Goal: Task Accomplishment & Management: Manage account settings

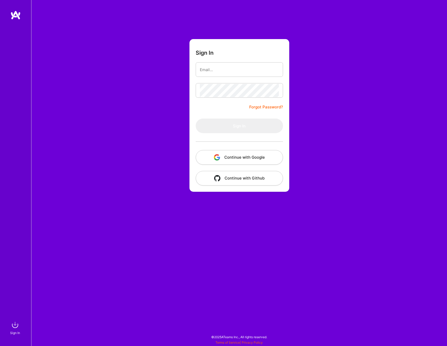
click at [239, 153] on button "Continue with Google" at bounding box center [239, 157] width 87 height 15
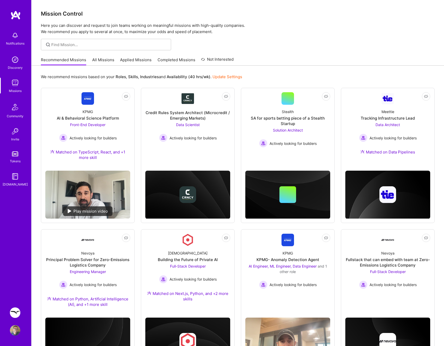
click at [278, 61] on div "Recommended Missions All Missions Applied Missions Completed Missions Not Inter…" at bounding box center [237, 59] width 393 height 11
click at [18, 317] on link "Freed: Enterprise healthcare AI integration tool" at bounding box center [15, 312] width 13 height 10
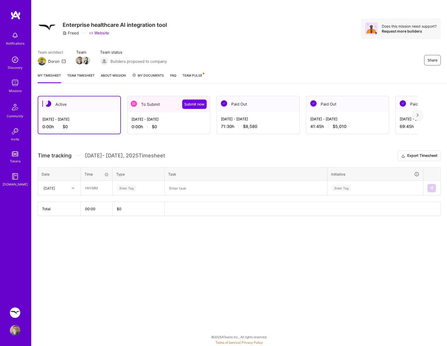
click at [164, 114] on div "[DATE] - [DATE] 0:00 h $0" at bounding box center [168, 122] width 83 height 21
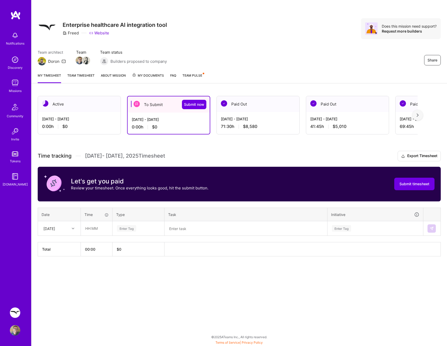
click at [417, 115] on img at bounding box center [418, 115] width 2 height 4
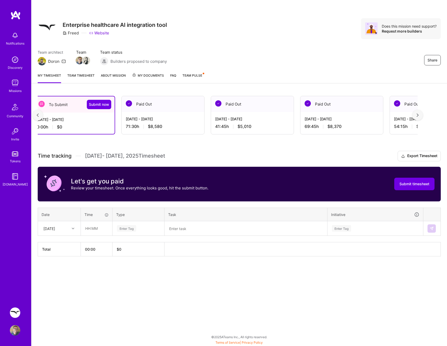
click at [417, 116] on img at bounding box center [418, 115] width 2 height 4
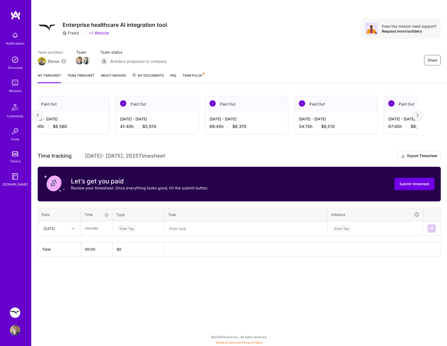
click at [417, 116] on img at bounding box center [418, 115] width 2 height 4
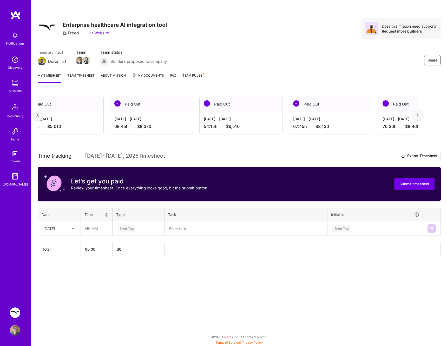
click at [417, 116] on img at bounding box center [418, 115] width 2 height 4
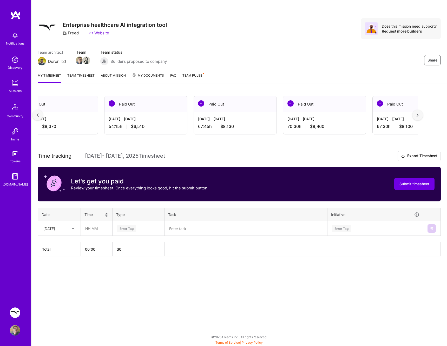
click at [417, 116] on img at bounding box center [418, 115] width 2 height 4
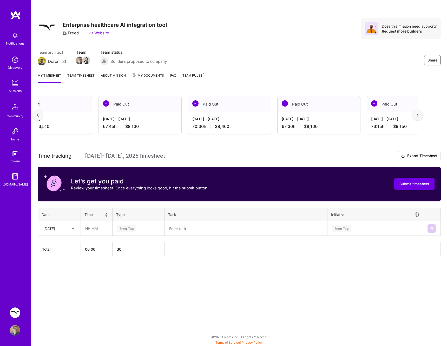
click at [417, 116] on img at bounding box center [418, 115] width 2 height 4
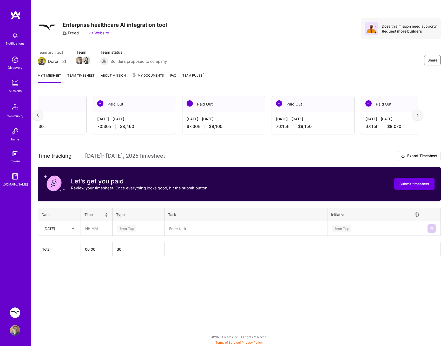
click at [417, 116] on img at bounding box center [418, 115] width 2 height 4
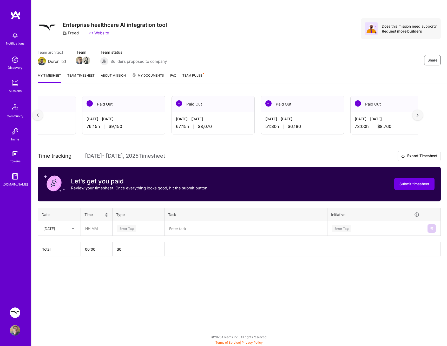
scroll to position [0, 762]
click at [417, 116] on img at bounding box center [418, 115] width 2 height 4
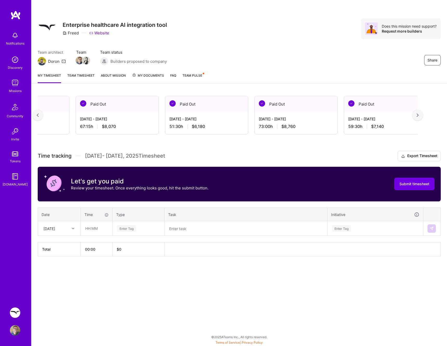
click at [417, 116] on img at bounding box center [418, 115] width 2 height 4
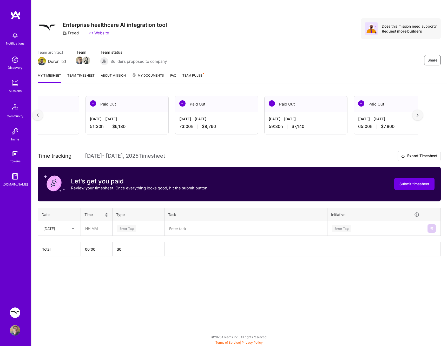
scroll to position [0, 952]
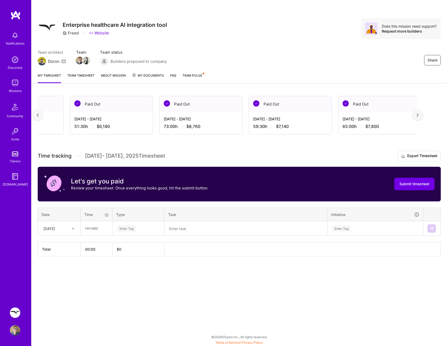
click at [35, 110] on div at bounding box center [38, 115] width 10 height 10
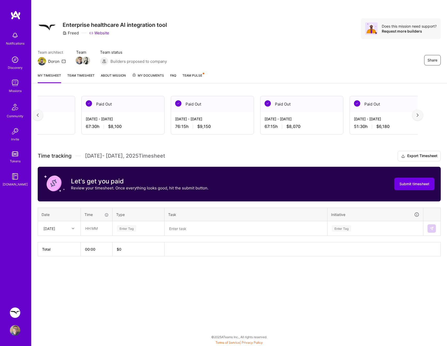
click at [35, 110] on div at bounding box center [38, 115] width 10 height 10
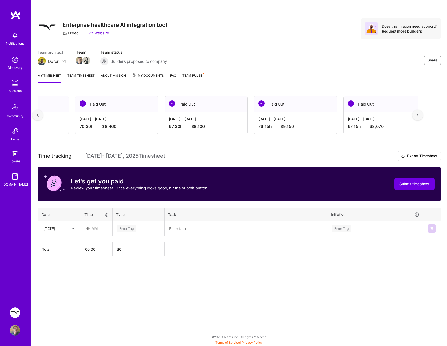
click at [35, 110] on div at bounding box center [38, 115] width 10 height 10
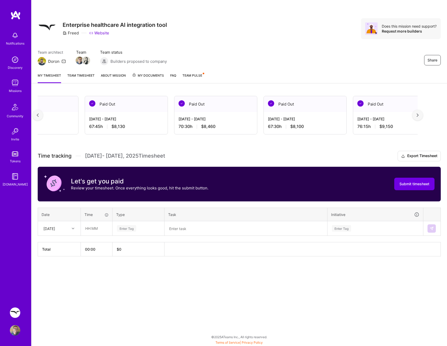
click at [35, 110] on div at bounding box center [38, 115] width 10 height 10
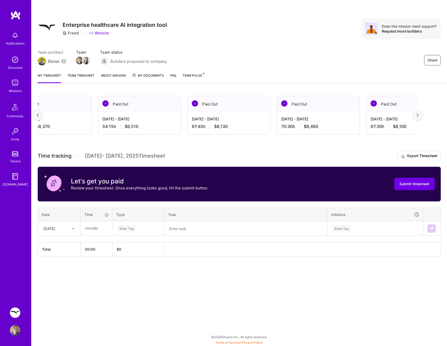
click at [35, 110] on div at bounding box center [38, 115] width 10 height 10
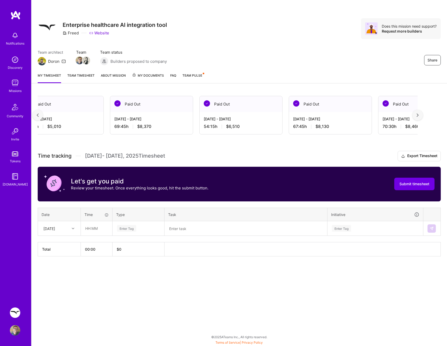
click at [35, 110] on div at bounding box center [38, 115] width 10 height 10
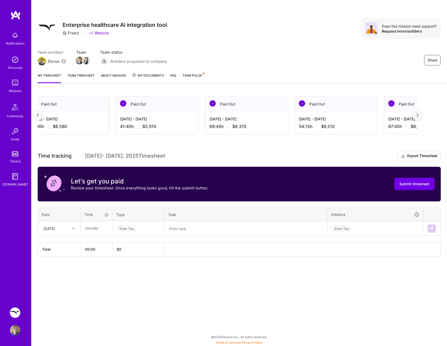
click at [35, 110] on div at bounding box center [38, 115] width 10 height 10
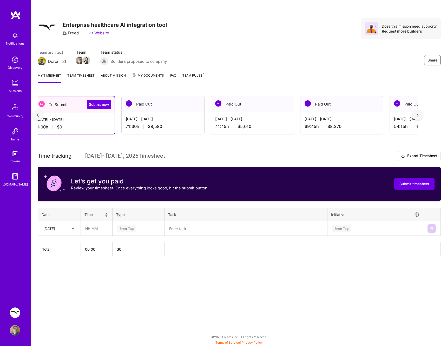
click at [35, 110] on div at bounding box center [38, 115] width 10 height 10
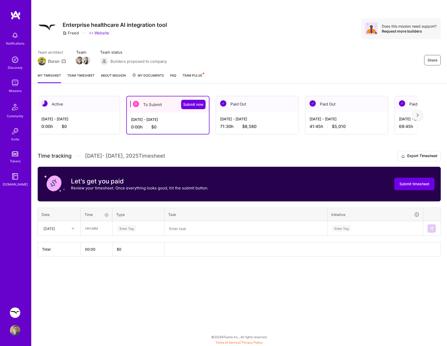
scroll to position [0, 0]
click at [35, 110] on div "Active [DATE] - [DATE] 0:00 h $0 To Submit Submit now [DATE] - [DATE] 0:00 h $0…" at bounding box center [239, 185] width 416 height 192
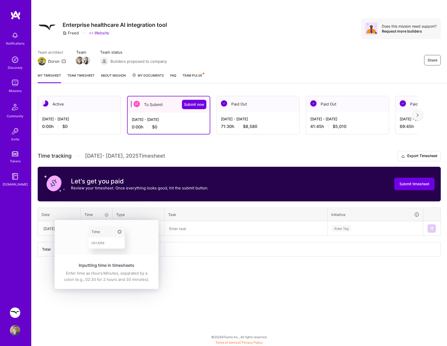
click at [66, 262] on div "Inputting time in timesheets" at bounding box center [107, 265] width 92 height 6
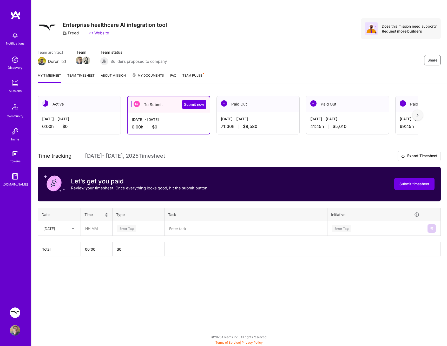
click at [46, 228] on div "[DATE]" at bounding box center [49, 227] width 12 height 5
click at [64, 282] on div "[DATE]" at bounding box center [59, 281] width 42 height 10
click at [91, 229] on input "text" at bounding box center [96, 228] width 31 height 14
type input "00:30"
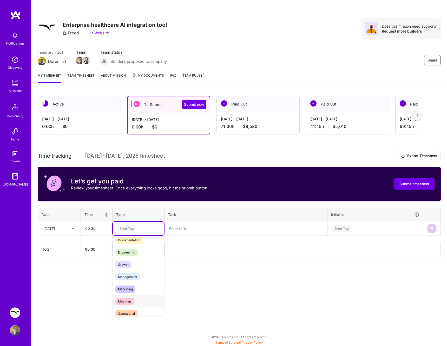
scroll to position [30, 0]
click at [136, 299] on div "Meetings" at bounding box center [138, 301] width 51 height 12
click at [191, 226] on textarea at bounding box center [246, 228] width 162 height 14
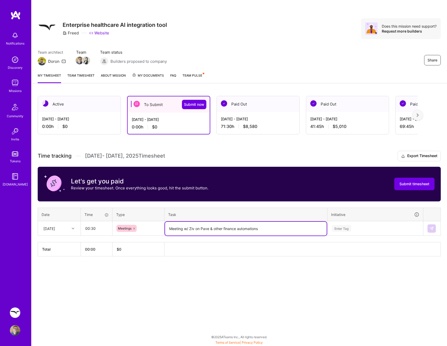
click at [196, 230] on textarea "Meeting w/ Ziv on Pave & other finance automations" at bounding box center [246, 228] width 162 height 14
type textarea "Meeting w/ Ziv on Pave & other finance automations"
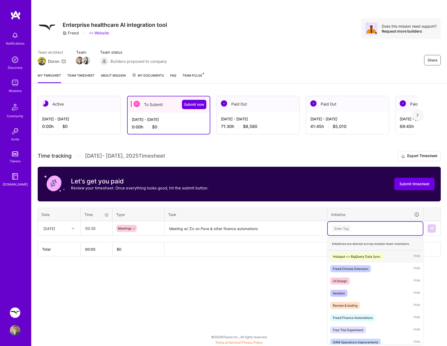
click at [350, 225] on div "Enter Tag" at bounding box center [341, 228] width 19 height 8
click at [358, 316] on div "Freed Finance Automations" at bounding box center [353, 317] width 40 height 5
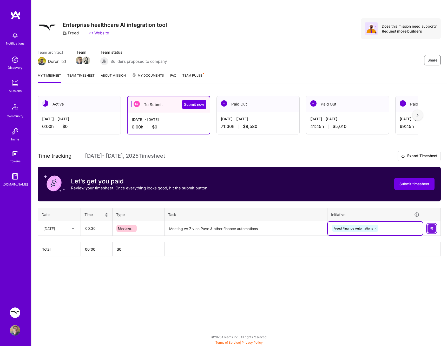
click at [431, 230] on button at bounding box center [432, 228] width 8 height 8
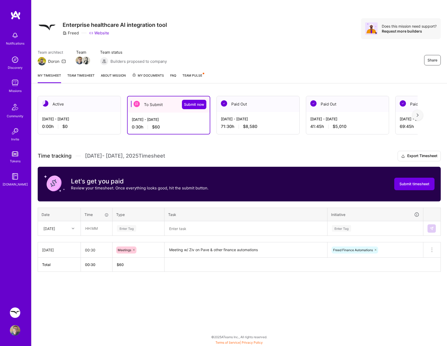
click at [71, 229] on div at bounding box center [74, 228] width 8 height 7
click at [71, 228] on div at bounding box center [74, 228] width 8 height 7
click at [57, 306] on div "[DATE]" at bounding box center [59, 309] width 42 height 10
click at [94, 231] on input "text" at bounding box center [96, 228] width 31 height 14
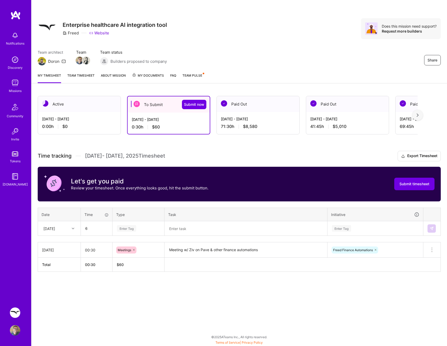
type input "06:00"
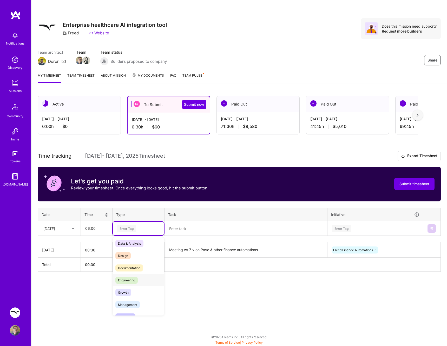
scroll to position [1, 0]
click at [138, 276] on div "Engineering" at bounding box center [138, 281] width 51 height 12
click at [184, 230] on textarea at bounding box center [246, 228] width 162 height 14
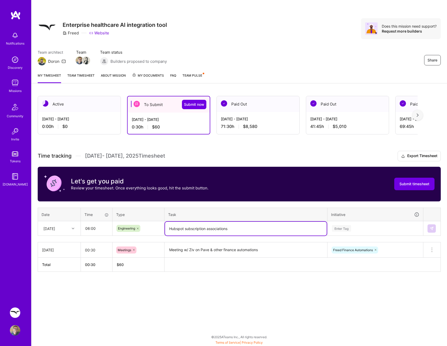
type textarea "Hubspot subscription associations"
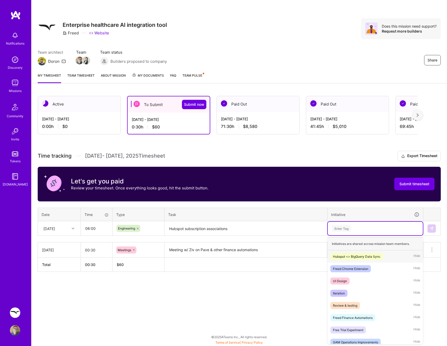
click at [369, 231] on div "Enter Tag" at bounding box center [376, 228] width 88 height 7
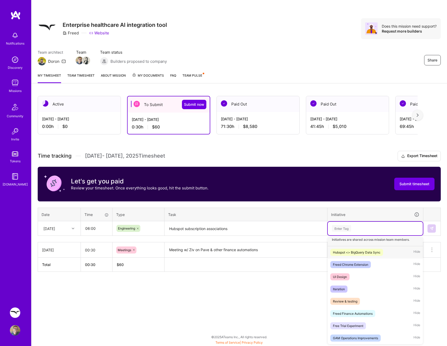
click at [374, 252] on div "Hubspot <> BigQuery Data Sync" at bounding box center [357, 251] width 48 height 5
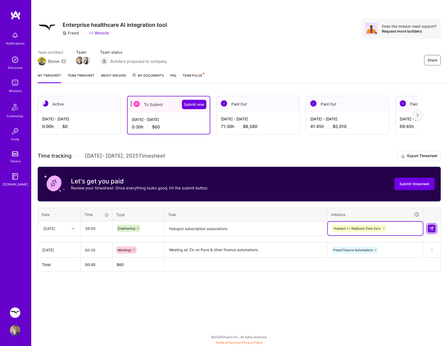
click at [430, 227] on img at bounding box center [432, 228] width 4 height 4
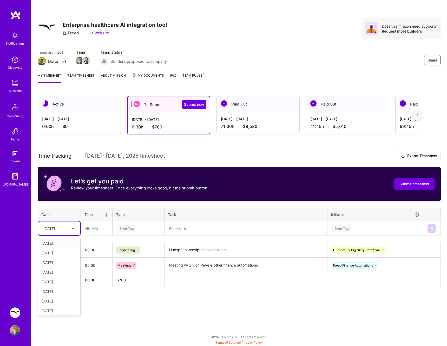
click at [72, 231] on div at bounding box center [74, 228] width 8 height 7
click at [61, 304] on div "[DATE]" at bounding box center [59, 309] width 42 height 10
click at [99, 228] on input "text" at bounding box center [96, 228] width 31 height 14
type input "04:00"
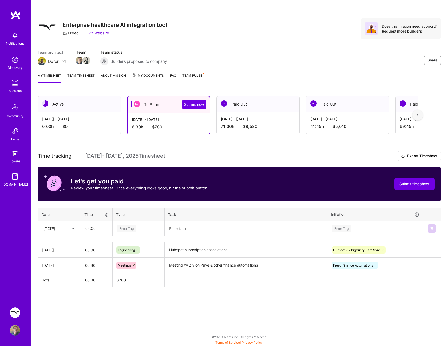
click at [141, 229] on div "Enter Tag" at bounding box center [139, 228] width 44 height 7
click at [136, 281] on span "Engineering" at bounding box center [127, 281] width 22 height 7
click at [203, 229] on textarea at bounding box center [246, 228] width 162 height 14
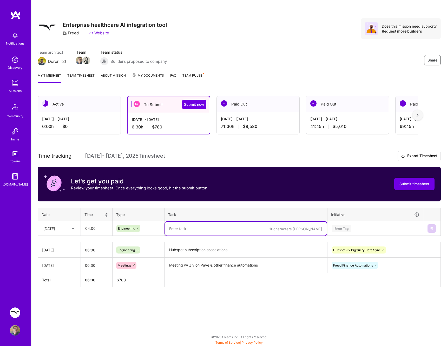
paste textarea "Hubspot subscription associations"
type textarea "Hubspot subscription associations"
click at [371, 225] on div "Enter Tag" at bounding box center [376, 228] width 88 height 7
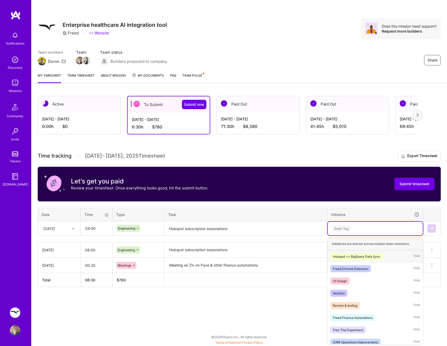
click at [362, 252] on div "Hubspot <> BigQuery Data Sync Hide" at bounding box center [375, 256] width 95 height 12
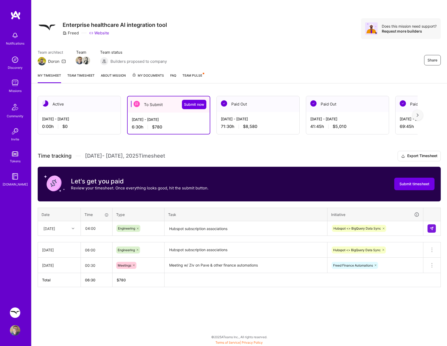
click at [436, 230] on div at bounding box center [432, 228] width 9 height 8
click at [433, 229] on img at bounding box center [432, 228] width 4 height 4
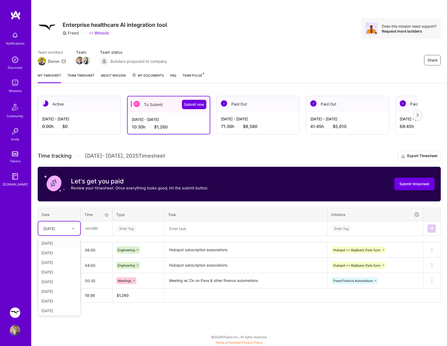
click at [68, 227] on div "[DATE]" at bounding box center [55, 228] width 29 height 9
click at [61, 297] on div "[DATE]" at bounding box center [59, 300] width 42 height 10
click at [55, 229] on div "[DATE]" at bounding box center [49, 227] width 12 height 5
click at [56, 284] on div "[DATE]" at bounding box center [59, 282] width 42 height 10
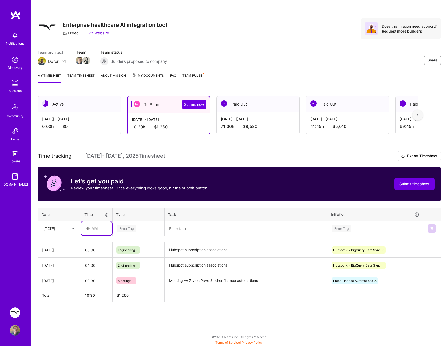
click at [91, 233] on input "text" at bounding box center [96, 228] width 31 height 14
type input "01:00"
click at [131, 230] on div "Enter Tag" at bounding box center [126, 228] width 19 height 8
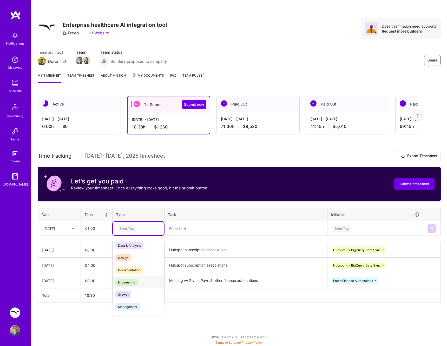
click at [126, 282] on span "Engineering" at bounding box center [127, 281] width 22 height 7
click at [181, 238] on div "Time tracking [DATE] - [DATE] Timesheet Export Timesheet Let's get you paid Rev…" at bounding box center [240, 226] width 404 height 151
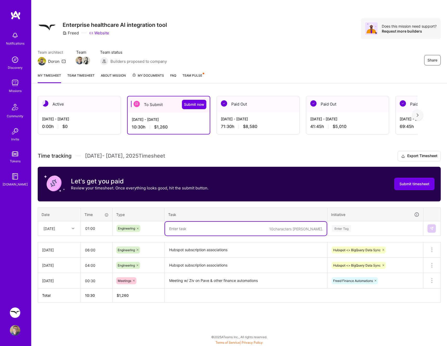
click at [183, 227] on textarea at bounding box center [246, 228] width 162 height 14
type textarea "Update mappings to match mrt_subscriptions dataform"
click at [355, 227] on div "Enter Tag" at bounding box center [376, 228] width 88 height 7
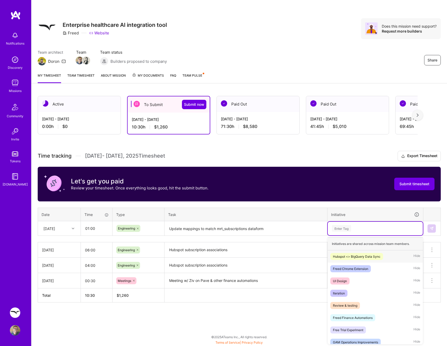
click at [358, 253] on span "Hubspot <> BigQuery Data Sync" at bounding box center [357, 256] width 53 height 7
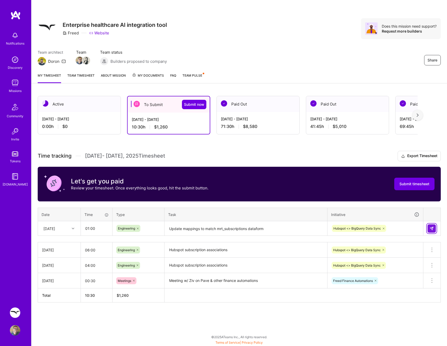
click at [428, 228] on button at bounding box center [432, 228] width 8 height 8
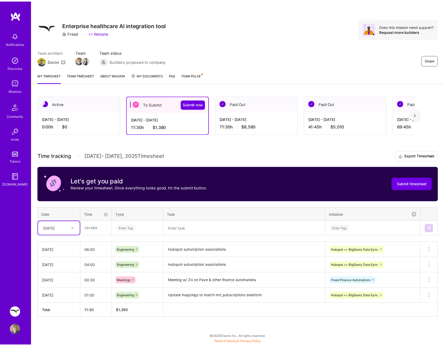
scroll to position [57, 0]
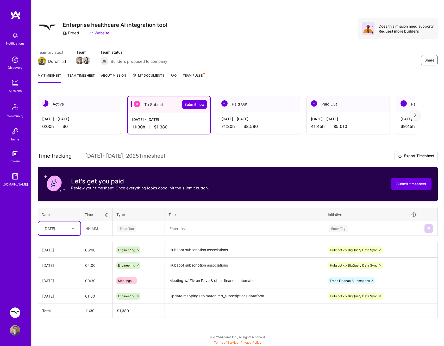
click at [396, 297] on div "Hubspot <> BigQuery Data Sync" at bounding box center [372, 296] width 96 height 14
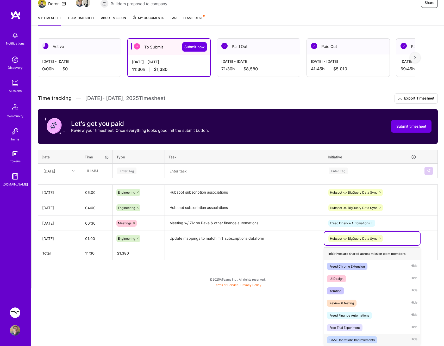
click at [363, 337] on div "GAM Operations Improvements" at bounding box center [351, 339] width 45 height 5
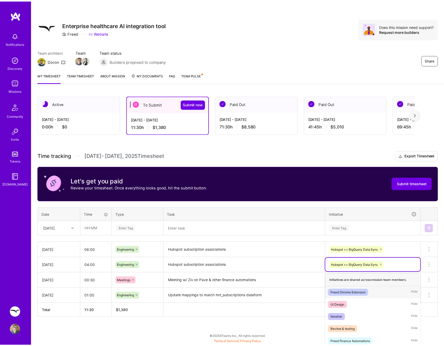
scroll to position [27, 0]
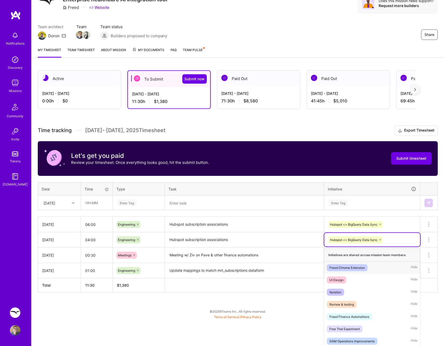
click at [395, 246] on div "option Freed Chrome Extension focused, 2 of 8. 7 results available. Use Up and …" at bounding box center [372, 240] width 96 height 14
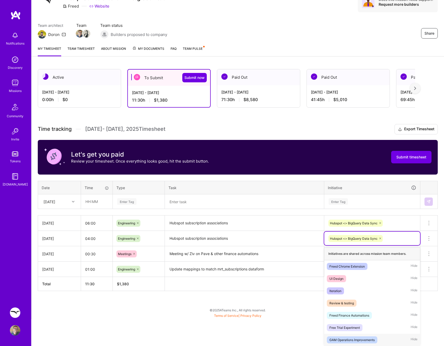
click at [362, 334] on div "GAM Operations Improvements Hide" at bounding box center [372, 339] width 96 height 12
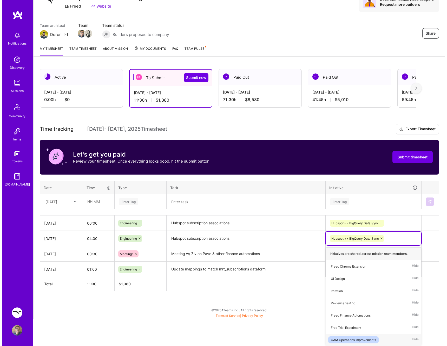
scroll to position [0, 0]
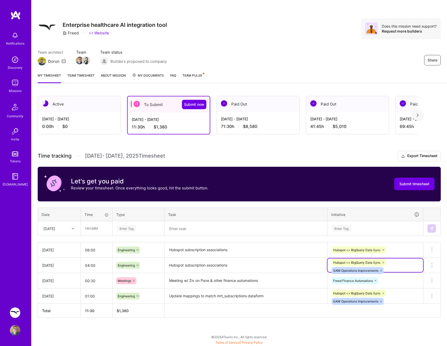
click at [383, 262] on icon at bounding box center [383, 262] width 3 height 3
click at [384, 292] on icon at bounding box center [383, 292] width 3 height 3
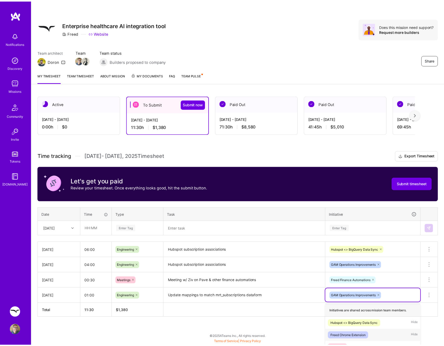
scroll to position [57, 0]
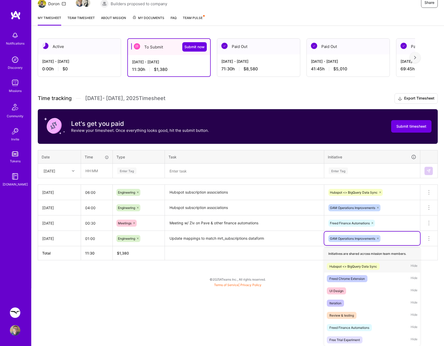
click at [381, 191] on icon at bounding box center [379, 191] width 3 height 3
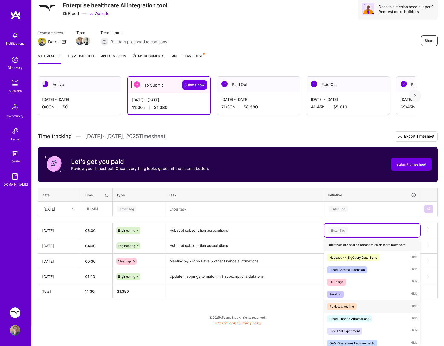
scroll to position [4, 0]
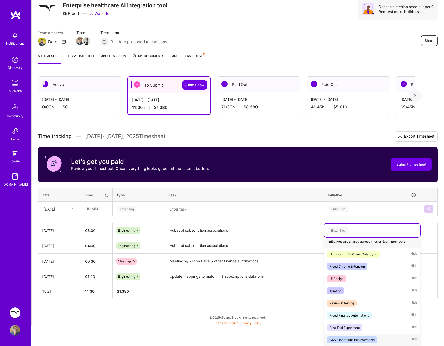
click at [347, 337] on div "GAM Operations Improvements" at bounding box center [351, 339] width 45 height 5
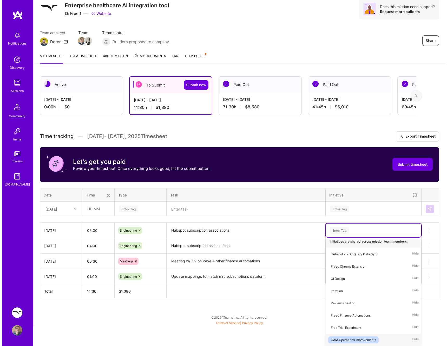
scroll to position [0, 0]
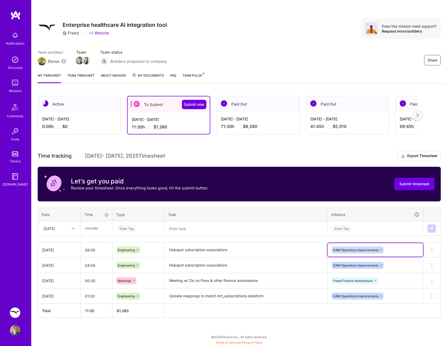
click at [304, 325] on div "Active [DATE] - [DATE] 0:00 h $0 To Submit Submit now [DATE] - [DATE] 11:30 h $…" at bounding box center [239, 215] width 416 height 253
click at [66, 234] on div "[DATE]" at bounding box center [59, 228] width 42 height 14
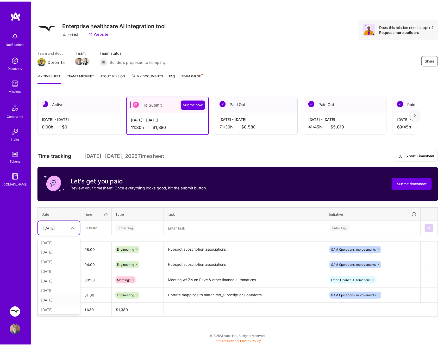
scroll to position [59, 0]
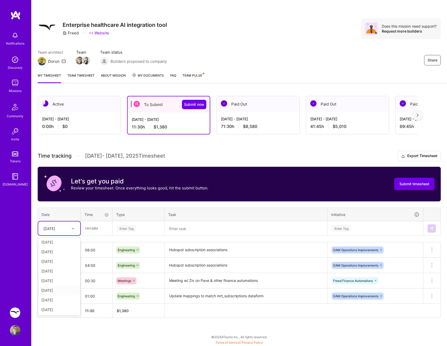
click at [65, 290] on div "[DATE]" at bounding box center [59, 290] width 42 height 10
click at [107, 231] on input "text" at bounding box center [96, 228] width 31 height 14
type input "03:00"
click at [126, 228] on div "Enter Tag" at bounding box center [126, 228] width 19 height 8
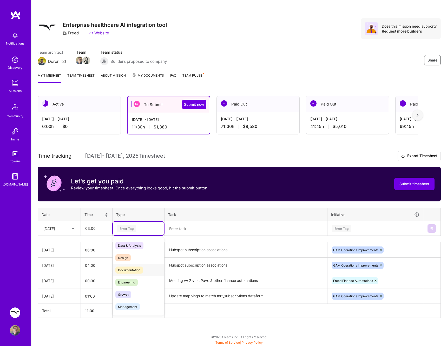
click at [132, 281] on span "Engineering" at bounding box center [127, 281] width 22 height 7
click at [192, 228] on textarea at bounding box center [246, 228] width 162 height 14
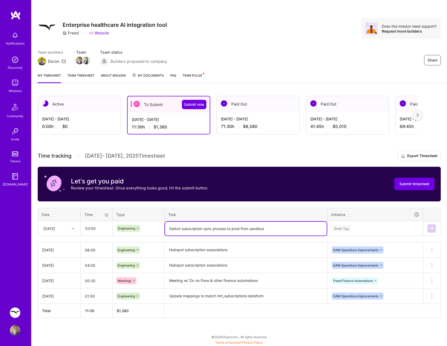
type textarea "Switch subscription sync process to prod from sandbox"
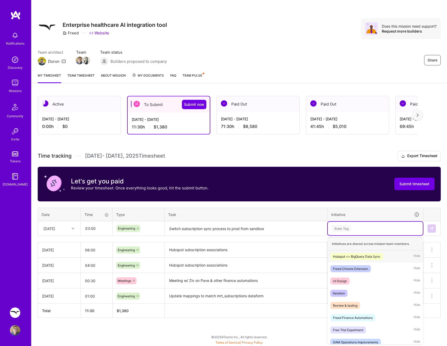
click at [360, 230] on div "Enter Tag" at bounding box center [376, 228] width 88 height 7
click at [358, 342] on div "GAM Operations Improvements" at bounding box center [355, 341] width 45 height 5
click at [394, 229] on div "GAM Operations Improvements" at bounding box center [376, 228] width 88 height 8
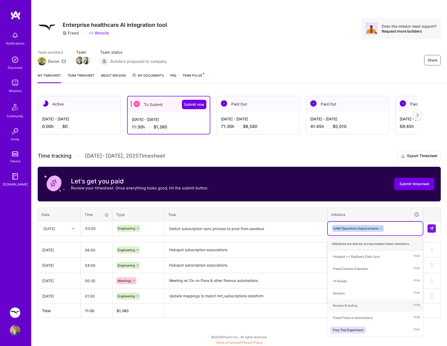
click at [273, 321] on div "Active [DATE] - [DATE] 0:00 h $0 To Submit Submit now [DATE] - [DATE] 11:30 h $…" at bounding box center [239, 215] width 416 height 253
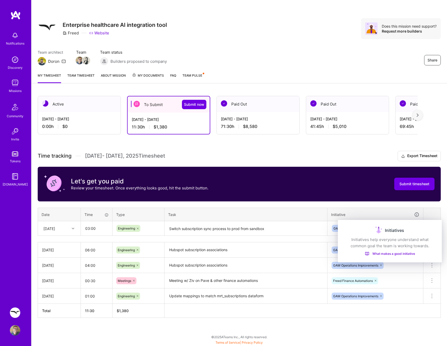
click at [433, 235] on div "Initiatives Initiatives help everyone understand what common goal the team is w…" at bounding box center [390, 241] width 104 height 42
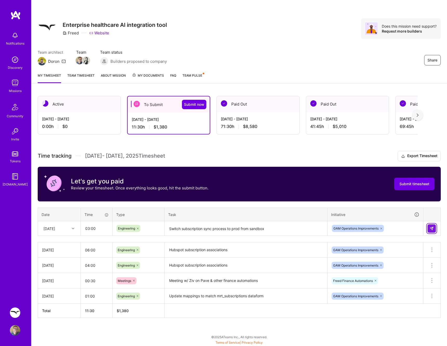
click at [431, 228] on img at bounding box center [432, 228] width 4 height 4
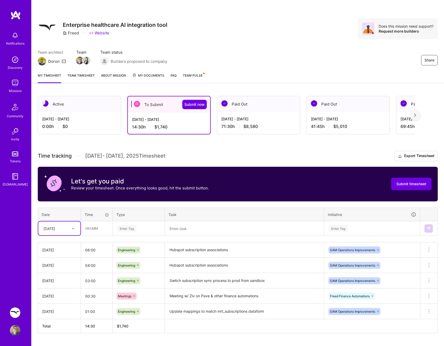
click at [149, 249] on div "Engineering" at bounding box center [138, 249] width 44 height 7
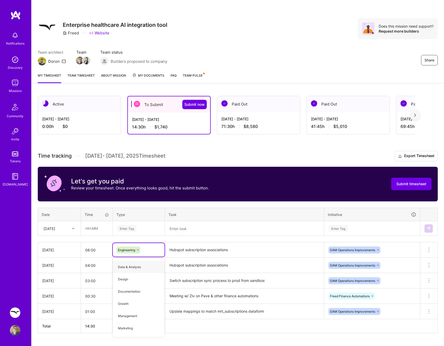
click at [75, 252] on div "[DATE]" at bounding box center [59, 249] width 34 height 5
click at [69, 250] on div "[DATE]" at bounding box center [59, 249] width 34 height 5
click at [67, 248] on div "[DATE]" at bounding box center [59, 249] width 34 height 5
click at [67, 262] on div "[DATE]" at bounding box center [59, 264] width 34 height 5
click at [205, 250] on textarea "Hubspot subscription associations" at bounding box center [244, 249] width 158 height 14
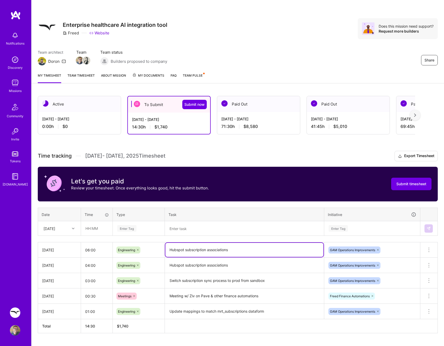
click at [205, 250] on textarea "Hubspot subscription associations" at bounding box center [244, 249] width 158 height 14
click at [91, 229] on input "text" at bounding box center [96, 228] width 31 height 14
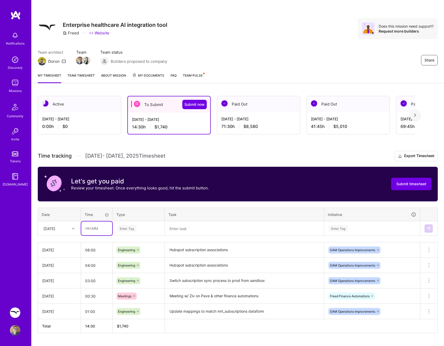
type input "6"
type input "04:00"
click at [142, 230] on div "Enter Tag" at bounding box center [139, 228] width 44 height 7
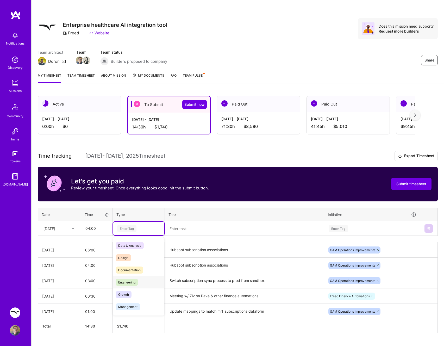
click at [132, 280] on span "Engineering" at bounding box center [127, 281] width 22 height 7
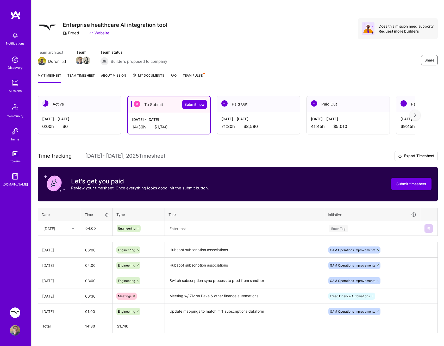
click at [188, 239] on div "Time tracking [DATE] - [DATE] Timesheet Export Timesheet Let's get you paid Rev…" at bounding box center [238, 242] width 400 height 182
click at [193, 232] on textarea at bounding box center [244, 228] width 158 height 14
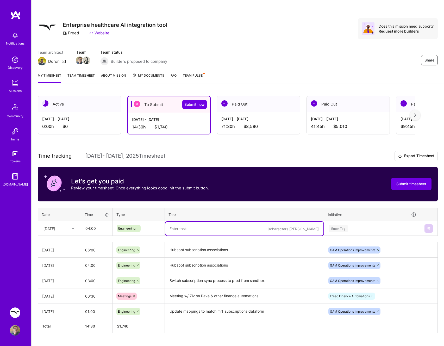
paste textarea "Hubspot subscription associations"
type textarea "Hubspot subscription associations"
click at [362, 225] on div "Enter Tag" at bounding box center [372, 228] width 88 height 7
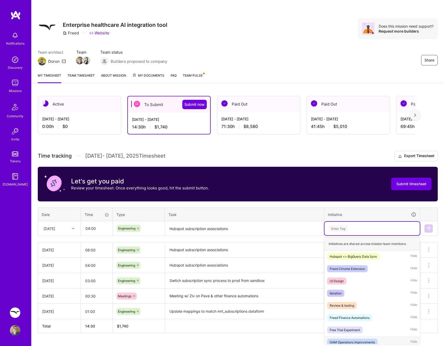
click at [350, 340] on div "GAM Operations Improvements" at bounding box center [351, 341] width 45 height 5
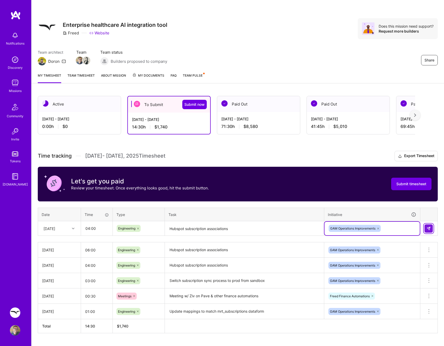
click at [427, 224] on button at bounding box center [428, 228] width 8 height 8
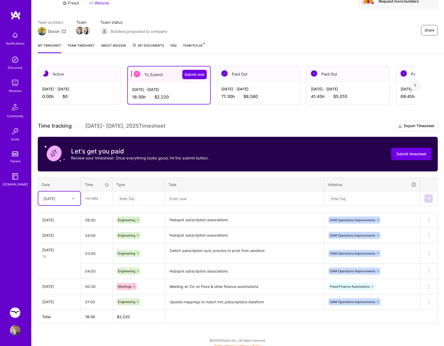
scroll to position [33, 0]
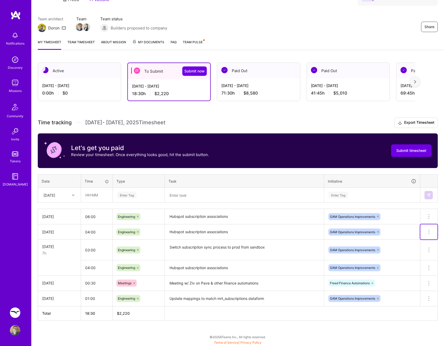
click at [430, 231] on icon at bounding box center [428, 231] width 6 height 6
click at [424, 237] on button "Delete row" at bounding box center [415, 240] width 27 height 13
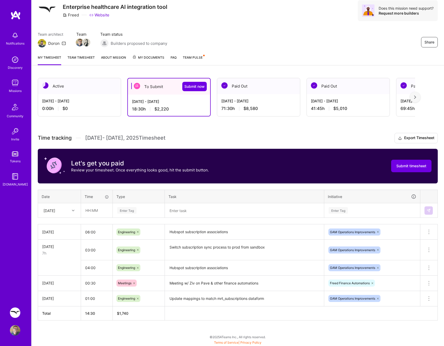
scroll to position [18, 0]
click at [189, 234] on textarea "Hubspot subscription associations" at bounding box center [244, 232] width 158 height 14
click at [77, 214] on div at bounding box center [74, 210] width 8 height 9
click at [64, 284] on div "[DATE]" at bounding box center [59, 286] width 42 height 10
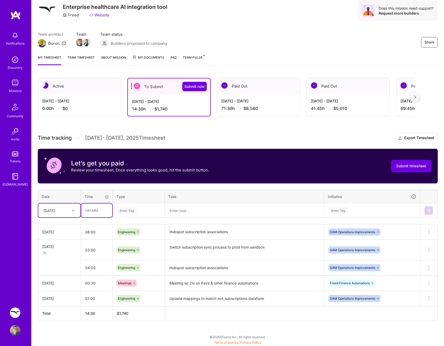
click at [98, 206] on input "text" at bounding box center [96, 210] width 31 height 14
type input "06:00"
click at [137, 212] on div "Enter Tag" at bounding box center [139, 210] width 44 height 7
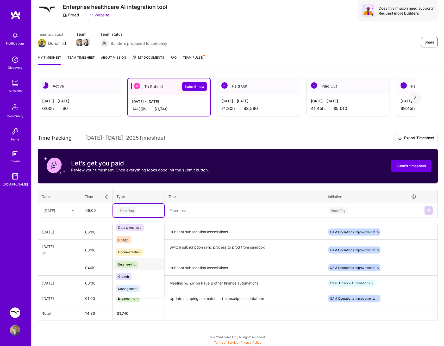
click at [135, 260] on div "Engineering" at bounding box center [138, 264] width 51 height 12
click at [182, 215] on textarea at bounding box center [244, 210] width 158 height 14
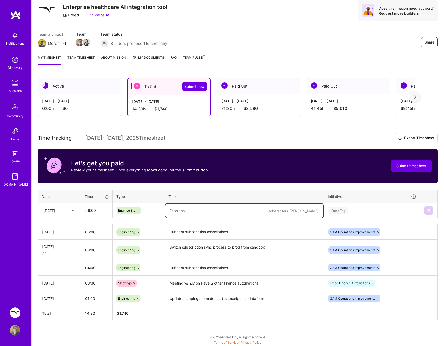
paste textarea "Hubspot subscription associations"
type textarea "Hubspot subscription associations"
click at [378, 210] on div "Enter Tag" at bounding box center [372, 210] width 88 height 7
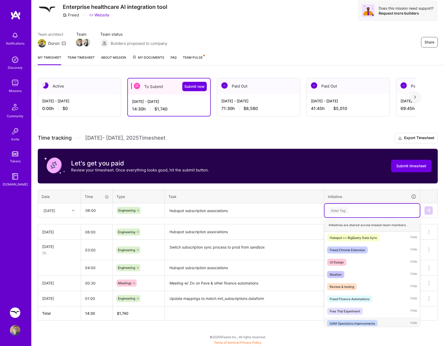
scroll to position [2, 0]
click at [367, 319] on div "GAM Operations Improvements" at bounding box center [351, 321] width 45 height 5
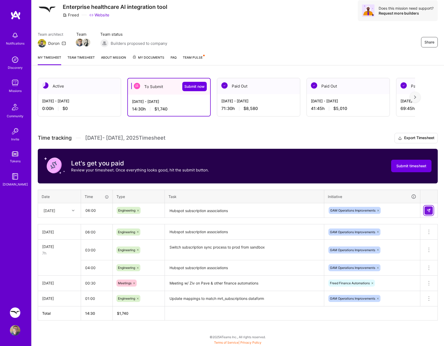
click at [428, 211] on img at bounding box center [428, 210] width 4 height 4
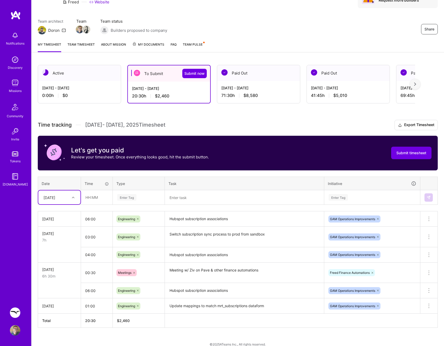
scroll to position [32, 0]
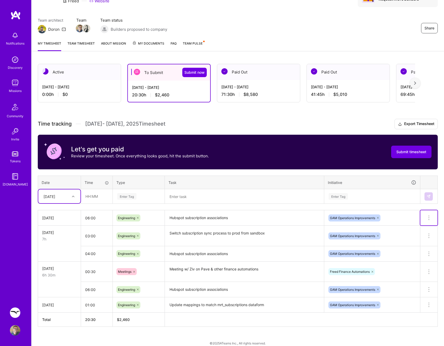
click at [427, 215] on icon at bounding box center [428, 217] width 6 height 6
click at [419, 225] on button "Delete row" at bounding box center [415, 226] width 27 height 13
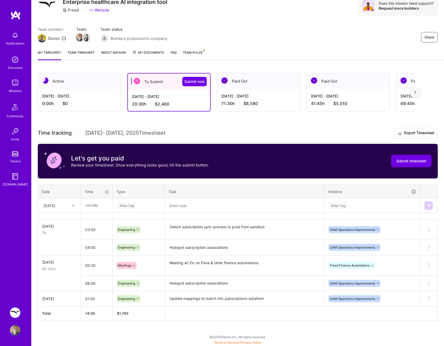
scroll to position [23, 0]
click at [63, 206] on div "[DATE]" at bounding box center [55, 205] width 29 height 9
click at [63, 277] on div "[DATE]" at bounding box center [59, 277] width 42 height 10
click at [68, 208] on div "[DATE]" at bounding box center [55, 205] width 29 height 9
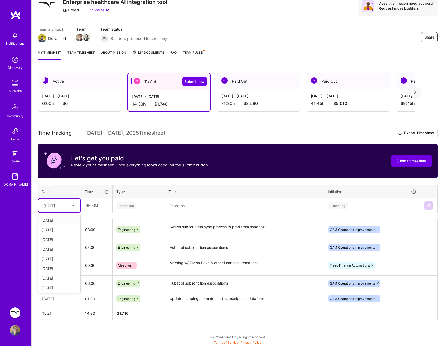
click at [65, 220] on div "[DATE]" at bounding box center [59, 220] width 42 height 10
click at [88, 205] on input "text" at bounding box center [96, 205] width 31 height 14
type input "04:00"
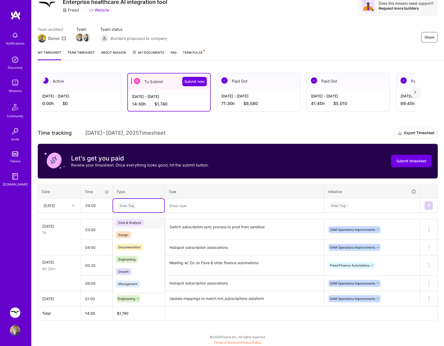
click at [142, 211] on div "Enter Tag" at bounding box center [138, 206] width 51 height 14
click at [128, 257] on span "Engineering" at bounding box center [127, 258] width 22 height 7
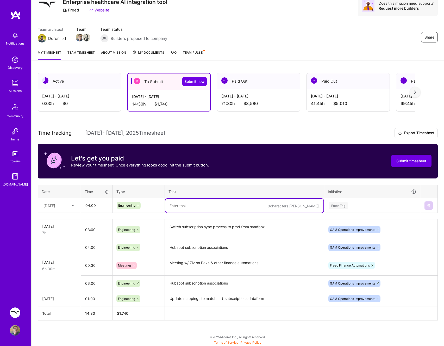
drag, startPoint x: 194, startPoint y: 210, endPoint x: 193, endPoint y: 208, distance: 2.6
click at [193, 210] on textarea at bounding box center [244, 206] width 158 height 14
click at [343, 206] on div "Enter Tag" at bounding box center [337, 205] width 19 height 8
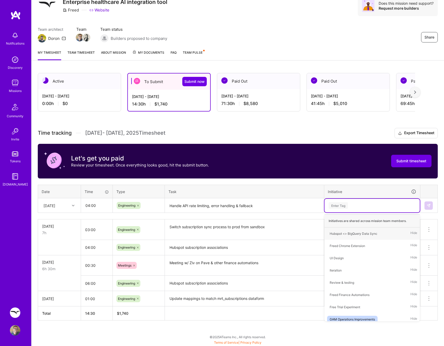
click at [245, 207] on textarea "Handle API rate limiting, error handling & fallback" at bounding box center [244, 206] width 158 height 14
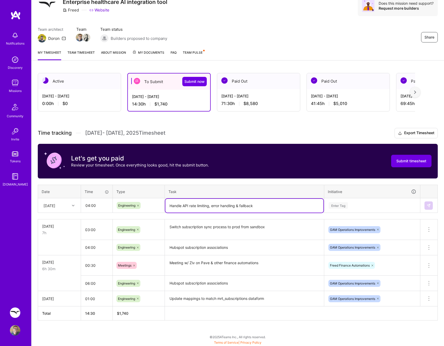
click at [245, 207] on textarea "Handle API rate limiting, error handling & fallback" at bounding box center [244, 206] width 158 height 14
type textarea "Handle API rate limiting, error handling & backoff"
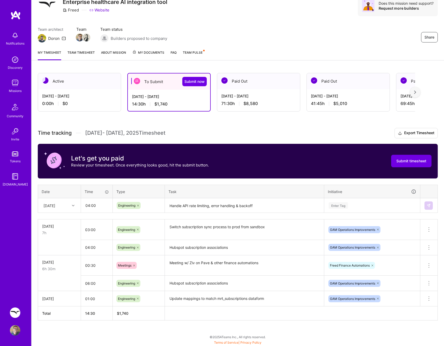
click at [375, 214] on div "Time tracking [DATE] - [DATE] Timesheet Export Timesheet Let's get you paid Rev…" at bounding box center [238, 224] width 400 height 192
click at [367, 203] on div "Enter Tag" at bounding box center [372, 205] width 88 height 7
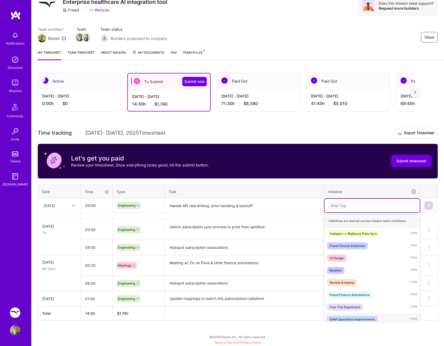
click at [358, 317] on div "GAM Operations Improvements" at bounding box center [351, 318] width 45 height 5
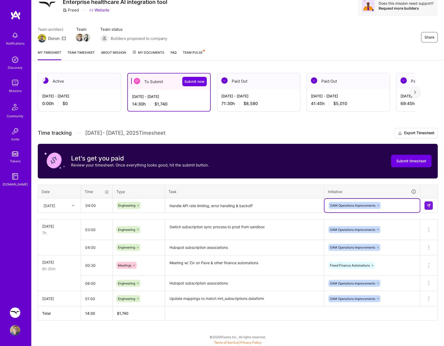
click at [433, 204] on td at bounding box center [428, 205] width 17 height 15
click at [432, 204] on button at bounding box center [428, 205] width 8 height 8
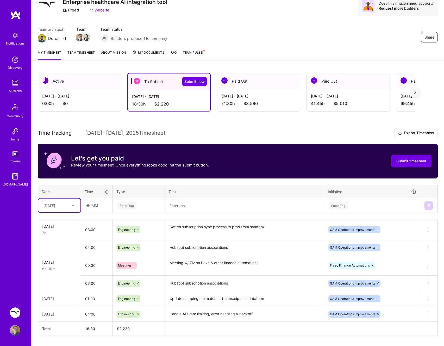
click at [68, 206] on div "[DATE]" at bounding box center [55, 205] width 29 height 9
click at [67, 219] on div "[DATE]" at bounding box center [59, 220] width 42 height 10
click at [69, 210] on div "[DATE]" at bounding box center [59, 205] width 42 height 14
click at [81, 199] on td at bounding box center [97, 205] width 32 height 15
click at [73, 203] on div at bounding box center [74, 205] width 8 height 7
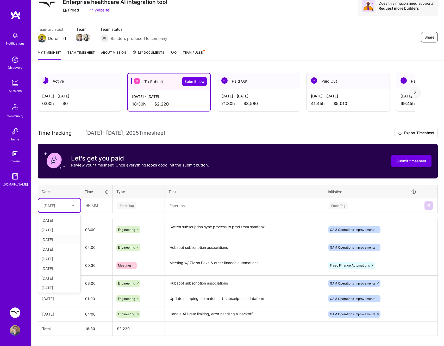
scroll to position [59, 0]
click at [64, 266] on div "[DATE]" at bounding box center [59, 267] width 42 height 10
click at [73, 207] on div at bounding box center [74, 205] width 8 height 7
click at [63, 256] on div "[DATE]" at bounding box center [59, 258] width 42 height 10
click at [187, 280] on textarea "Hubspot subscription associations" at bounding box center [244, 283] width 158 height 14
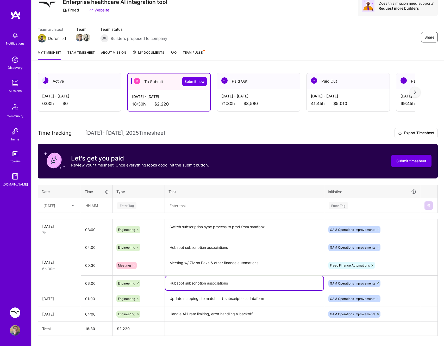
click at [187, 280] on textarea "Hubspot subscription associations" at bounding box center [244, 283] width 158 height 14
click at [186, 201] on textarea at bounding box center [244, 206] width 158 height 14
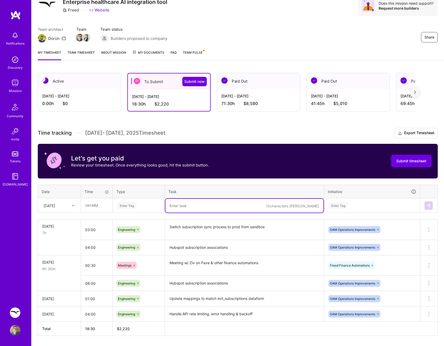
paste textarea "Hubspot subscription associations"
type textarea "Hubspot subscription associations"
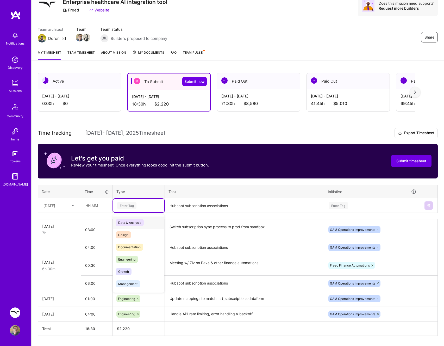
click at [132, 202] on div "Enter Tag" at bounding box center [138, 206] width 51 height 14
click at [131, 256] on span "Engineering" at bounding box center [127, 258] width 22 height 7
click at [338, 206] on div "Enter Tag" at bounding box center [337, 205] width 19 height 8
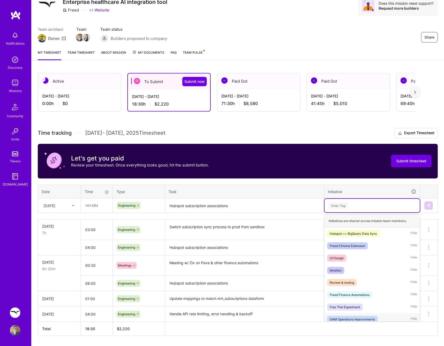
click at [361, 316] on div "GAM Operations Improvements" at bounding box center [351, 318] width 45 height 5
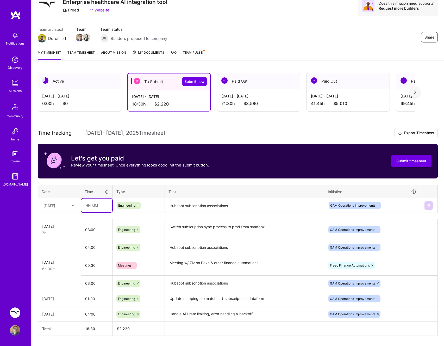
click at [98, 207] on input "text" at bounding box center [96, 205] width 31 height 14
type input "06:00"
click at [427, 202] on button at bounding box center [428, 205] width 8 height 8
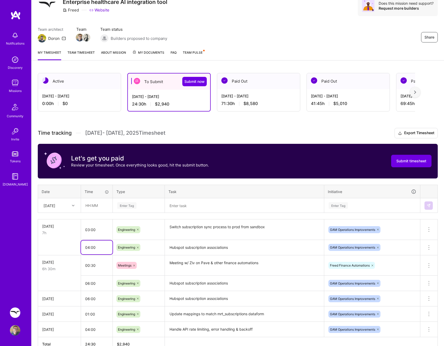
click at [95, 247] on input "04:00" at bounding box center [96, 247] width 31 height 14
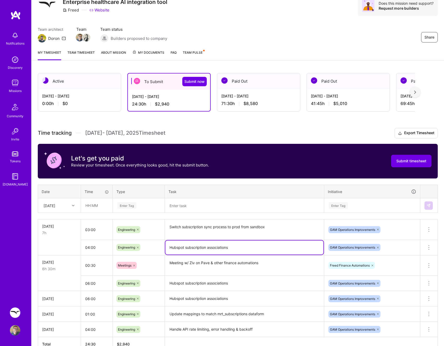
click at [188, 246] on textarea "Hubspot subscription associations" at bounding box center [244, 247] width 158 height 14
click at [190, 246] on textarea "Hubspot subscription associations" at bounding box center [244, 247] width 158 height 14
click at [243, 245] on textarea "Pave automation improvements, API handling" at bounding box center [244, 247] width 158 height 14
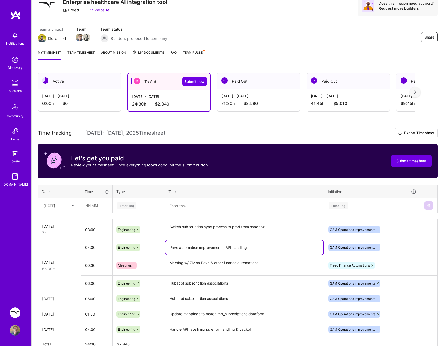
click at [243, 245] on textarea "Pave automation improvements, API handling" at bounding box center [244, 247] width 158 height 14
click at [378, 246] on icon at bounding box center [377, 247] width 3 height 3
type textarea "Pave automation improvements, API updates"
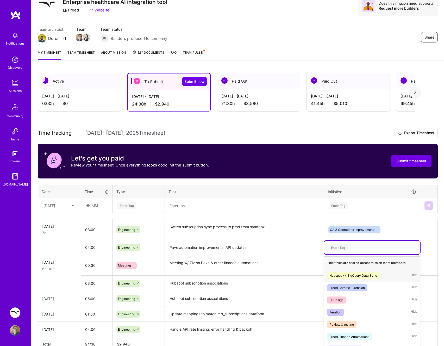
scroll to position [42, 0]
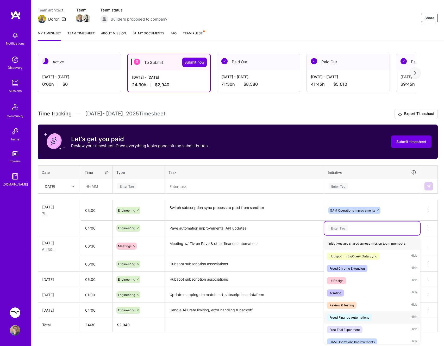
click at [357, 316] on div "Freed Finance Automations" at bounding box center [349, 316] width 40 height 5
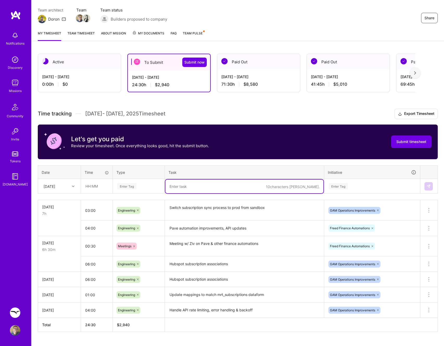
click at [287, 187] on textarea at bounding box center [244, 186] width 158 height 14
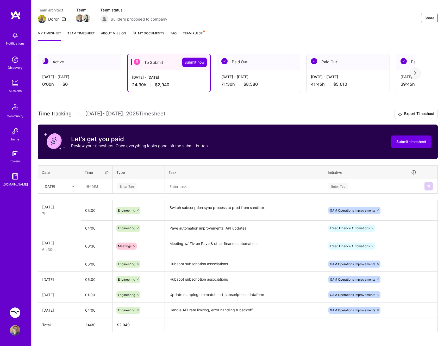
click at [280, 161] on div "Time tracking [DATE] - [DATE] Timesheet Export Timesheet Let's get you paid Rev…" at bounding box center [238, 219] width 400 height 223
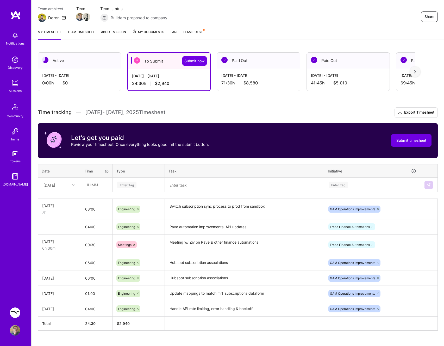
scroll to position [51, 0]
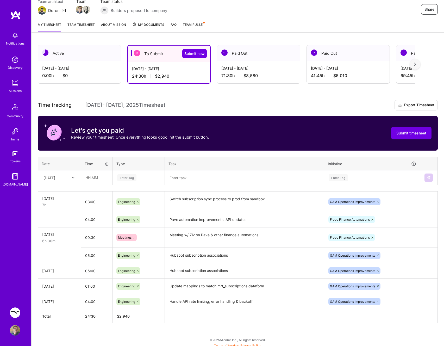
click at [71, 177] on div at bounding box center [74, 177] width 8 height 7
click at [73, 154] on div "Time tracking [DATE] - [DATE] Timesheet Export Timesheet Let's get you paid Rev…" at bounding box center [238, 211] width 400 height 223
click at [69, 180] on div "[DATE]" at bounding box center [55, 177] width 29 height 9
click at [55, 177] on div "[DATE]" at bounding box center [49, 177] width 12 height 5
click at [57, 220] on div "[DATE]" at bounding box center [59, 221] width 42 height 10
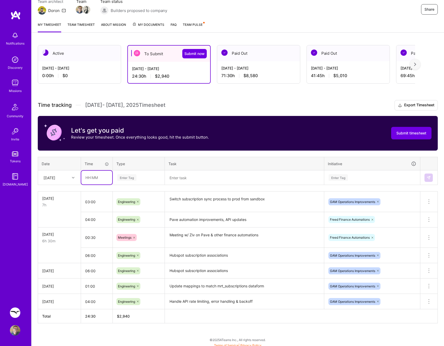
click at [82, 181] on input "text" at bounding box center [96, 177] width 31 height 14
type input "08:00"
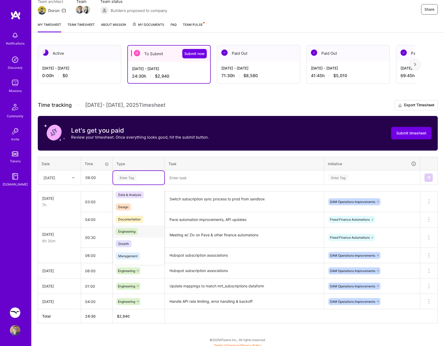
click at [125, 232] on span "Engineering" at bounding box center [127, 231] width 22 height 7
click at [189, 176] on textarea at bounding box center [244, 178] width 158 height 14
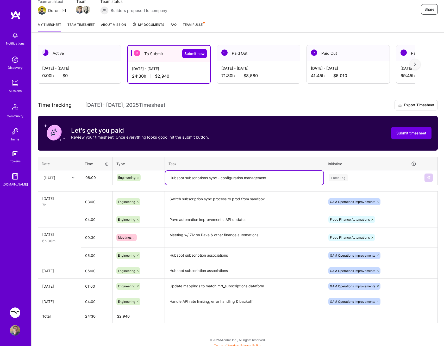
drag, startPoint x: 221, startPoint y: 177, endPoint x: 207, endPoint y: 164, distance: 18.6
click at [207, 164] on table "Date Time Type Task Initiative [DATE] 08:00 Engineering Hubspot subscriptions s…" at bounding box center [238, 171] width 400 height 28
type textarea "Hubspot subscriptions sync - configuration management"
click at [358, 181] on div "Enter Tag" at bounding box center [371, 178] width 95 height 14
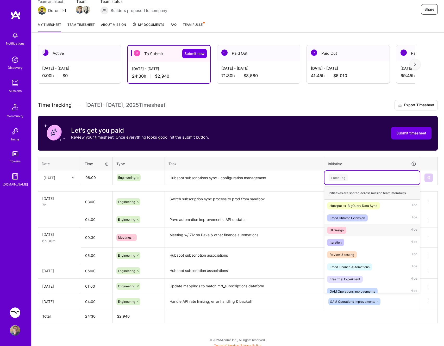
scroll to position [4, 0]
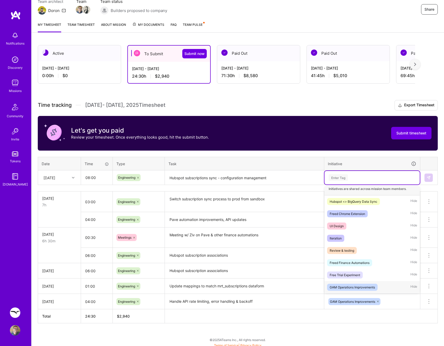
click at [367, 285] on div "GAM Operations Improvements" at bounding box center [351, 286] width 45 height 5
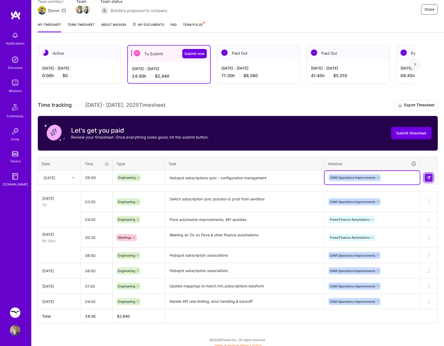
click at [426, 176] on img at bounding box center [428, 177] width 4 height 4
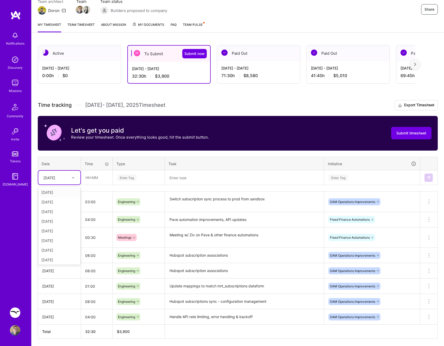
click at [69, 177] on div "[DATE]" at bounding box center [55, 177] width 29 height 9
click at [64, 222] on div "[DATE]" at bounding box center [59, 221] width 42 height 10
click at [88, 176] on input "text" at bounding box center [96, 177] width 31 height 14
click at [120, 178] on div "Enter Tag" at bounding box center [126, 177] width 19 height 8
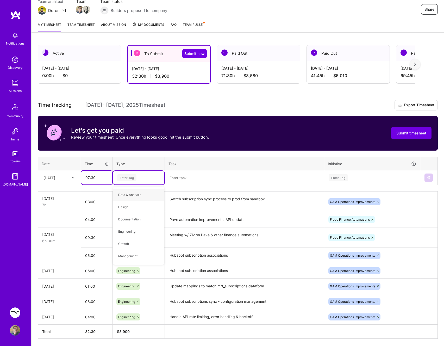
click at [92, 177] on input "07:30" at bounding box center [96, 177] width 31 height 14
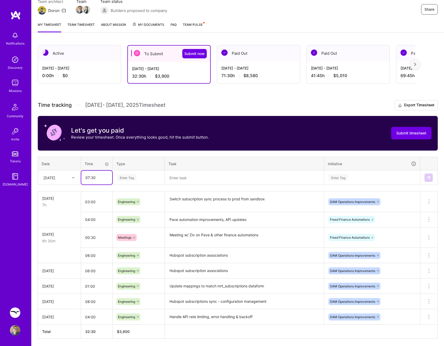
click at [93, 177] on input "07:30" at bounding box center [96, 177] width 31 height 14
type input "07:00"
click at [122, 177] on div "Enter Tag" at bounding box center [126, 177] width 19 height 8
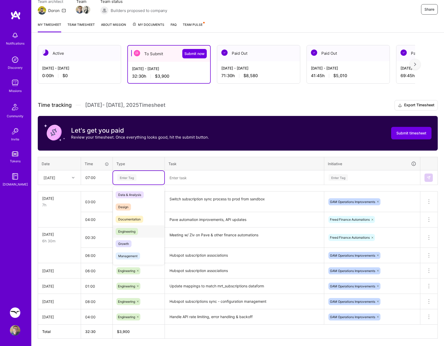
click at [132, 231] on span "Engineering" at bounding box center [127, 231] width 22 height 7
click at [183, 179] on textarea at bounding box center [244, 178] width 158 height 14
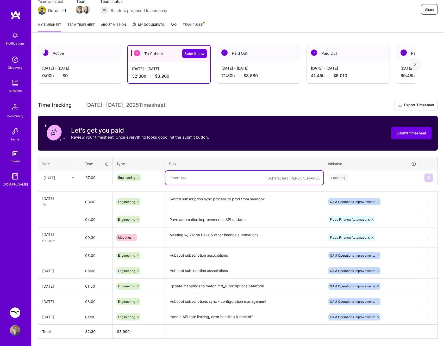
paste textarea "Hubspot subscriptions sync -"
type textarea "Hubspot subscriptions sync - testing infrastructure"
click at [377, 180] on div "Enter Tag" at bounding box center [372, 177] width 88 height 7
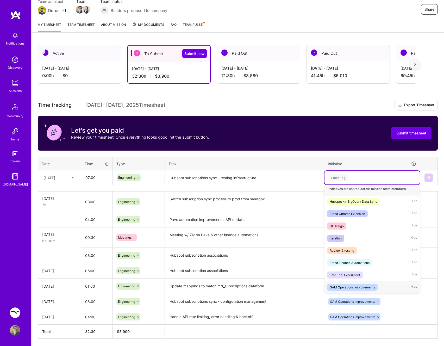
click at [369, 286] on div "GAM Operations Improvements" at bounding box center [351, 286] width 45 height 5
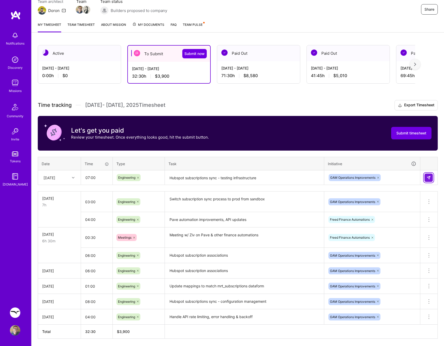
click at [430, 180] on button at bounding box center [428, 177] width 8 height 8
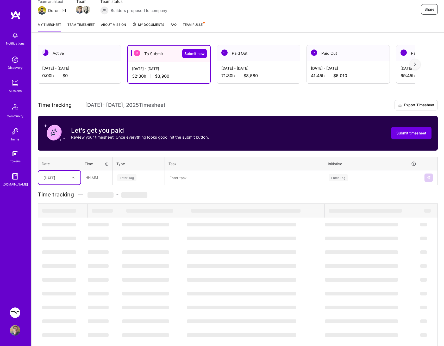
click at [54, 179] on div "[DATE]" at bounding box center [49, 177] width 12 height 5
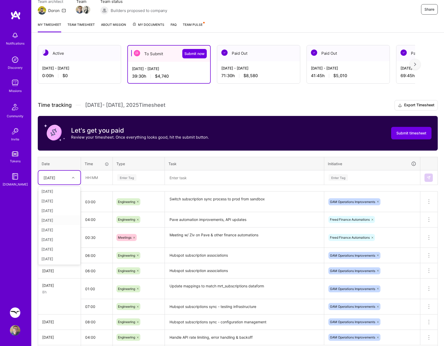
scroll to position [0, 0]
click at [60, 230] on div "[DATE]" at bounding box center [59, 231] width 42 height 10
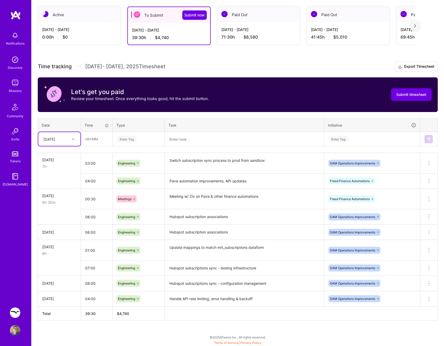
scroll to position [89, 0]
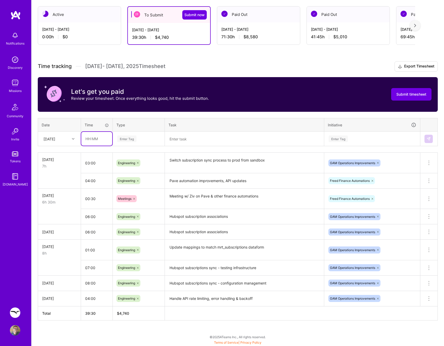
click at [89, 135] on input "text" at bounding box center [96, 139] width 31 height 14
type input "07:30"
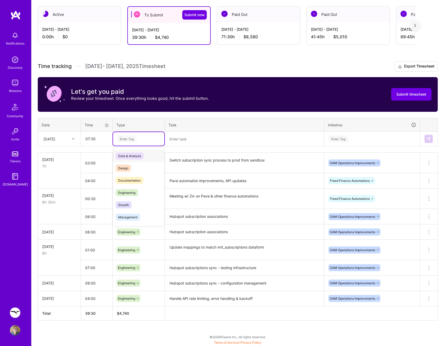
click at [125, 137] on div "Enter Tag" at bounding box center [126, 139] width 19 height 8
click at [124, 191] on span "Engineering" at bounding box center [127, 192] width 22 height 7
click at [190, 138] on textarea at bounding box center [244, 139] width 158 height 14
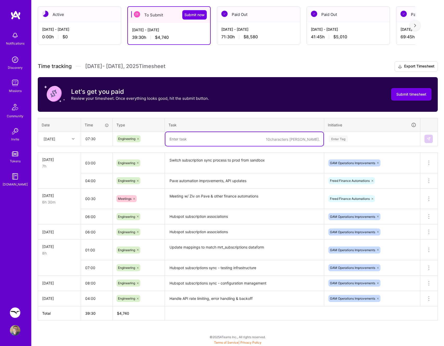
paste textarea "Hubspot subscriptions sync -"
type textarea "Hubspot subscriptions sync - testing infrastructure"
click at [376, 137] on div "Enter Tag" at bounding box center [372, 138] width 88 height 7
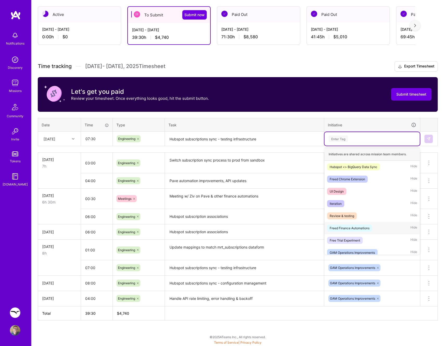
scroll to position [4, 0]
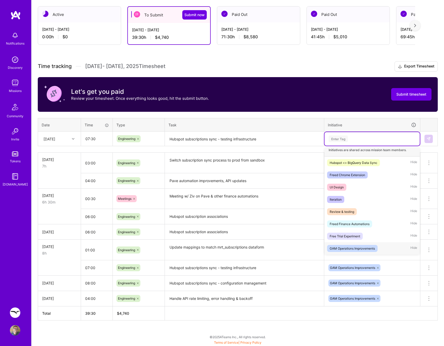
click at [361, 247] on div "GAM Operations Improvements" at bounding box center [351, 247] width 45 height 5
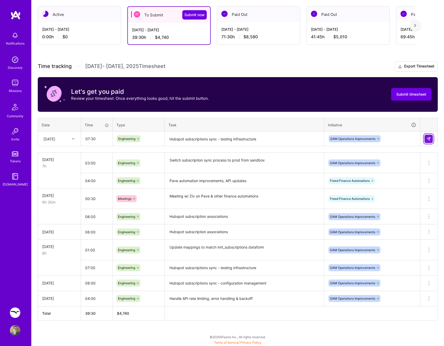
click at [429, 140] on img at bounding box center [428, 139] width 4 height 4
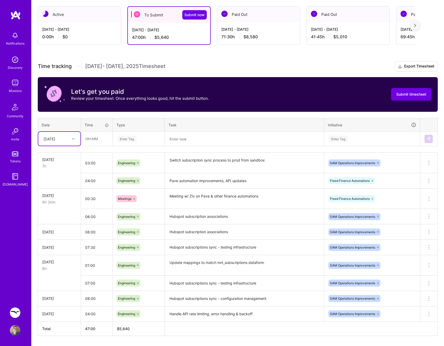
click at [73, 139] on icon at bounding box center [73, 138] width 3 height 3
click at [61, 200] on div "[DATE]" at bounding box center [59, 202] width 42 height 10
click at [97, 137] on input "text" at bounding box center [96, 139] width 31 height 14
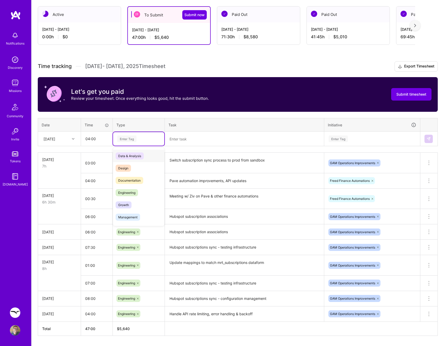
click at [118, 137] on div "Enter Tag" at bounding box center [126, 139] width 19 height 8
click at [103, 140] on input "04:00" at bounding box center [96, 139] width 31 height 14
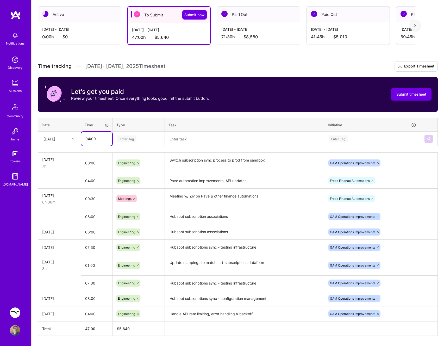
click at [103, 140] on input "04:00" at bounding box center [96, 139] width 31 height 14
type input "04:30"
click at [138, 138] on div "Enter Tag" at bounding box center [139, 138] width 44 height 7
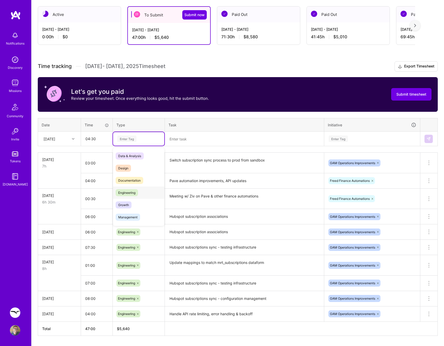
click at [135, 190] on span "Engineering" at bounding box center [127, 192] width 22 height 7
click at [186, 140] on textarea at bounding box center [244, 139] width 158 height 14
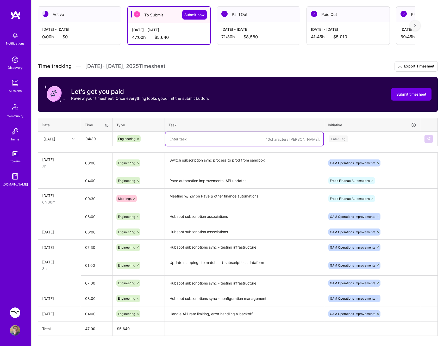
paste textarea "Hubspot subscriptions sync -"
type textarea "Hubspot subscriptions sync - error handling & resilience"
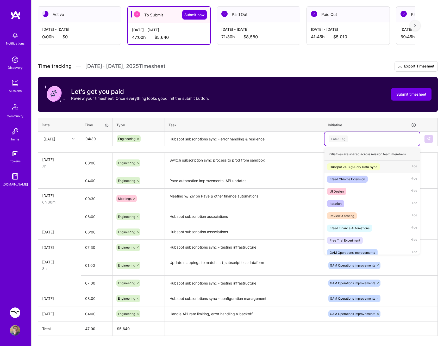
click at [350, 133] on div "Enter Tag" at bounding box center [371, 139] width 95 height 14
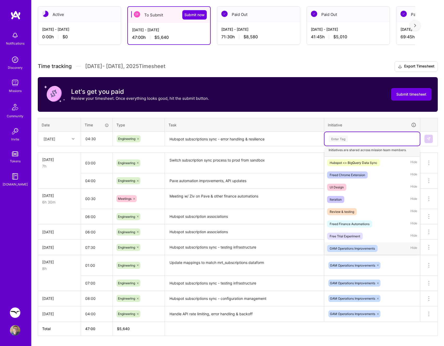
click at [354, 248] on div "GAM Operations Improvements" at bounding box center [351, 247] width 45 height 5
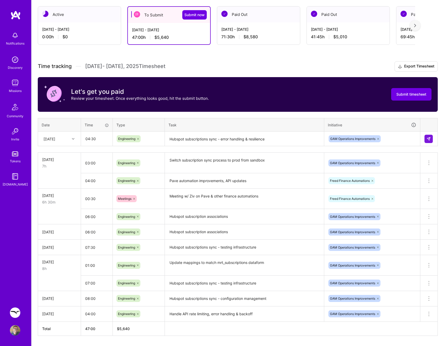
click at [430, 133] on td at bounding box center [428, 138] width 17 height 15
click at [429, 137] on img at bounding box center [428, 139] width 4 height 4
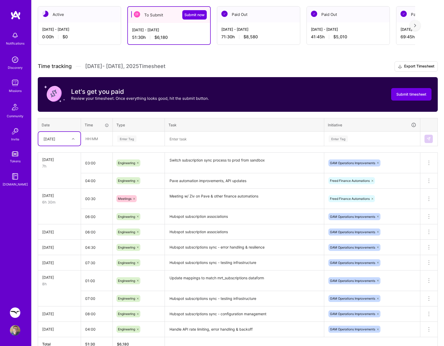
click at [228, 118] on th "Task" at bounding box center [244, 125] width 159 height 14
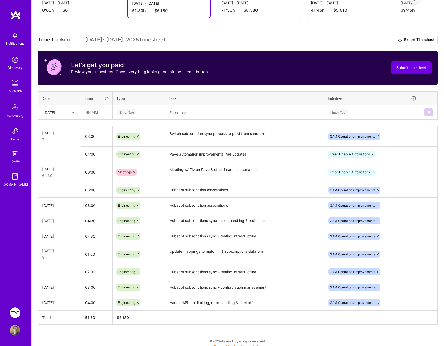
scroll to position [120, 0]
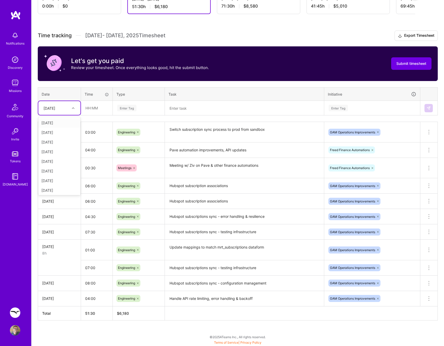
click at [72, 110] on div at bounding box center [74, 108] width 8 height 7
click at [59, 129] on div "[DATE]" at bounding box center [59, 128] width 42 height 10
click at [97, 108] on input "text" at bounding box center [96, 108] width 31 height 14
type input "06:30"
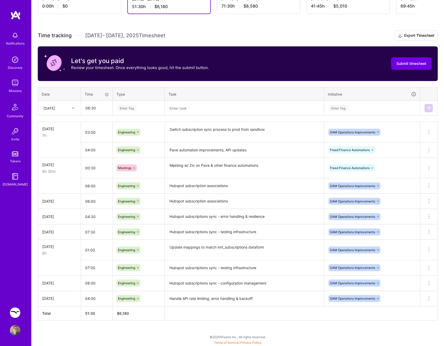
click at [124, 98] on th "Type" at bounding box center [139, 94] width 52 height 14
click at [125, 106] on div "Enter Tag" at bounding box center [126, 108] width 19 height 8
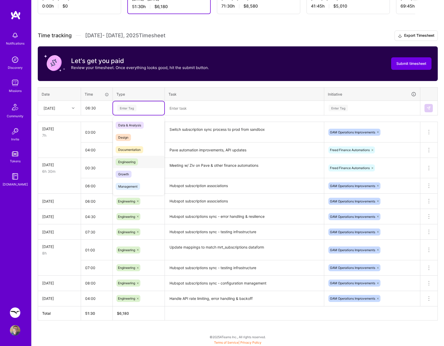
click at [133, 161] on span "Engineering" at bounding box center [127, 161] width 22 height 7
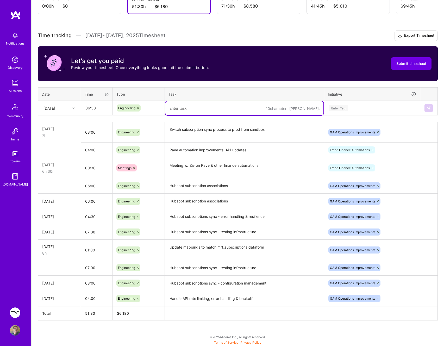
click at [186, 115] on textarea at bounding box center [244, 108] width 158 height 14
paste textarea "Hubspot subscriptions sync -"
type textarea "Hubspot subscriptions sync - monitoring & performance optimization"
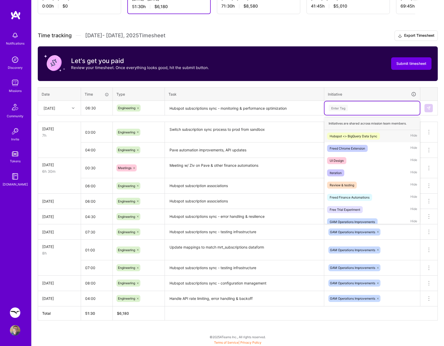
click at [361, 114] on div "Enter Tag" at bounding box center [371, 108] width 95 height 14
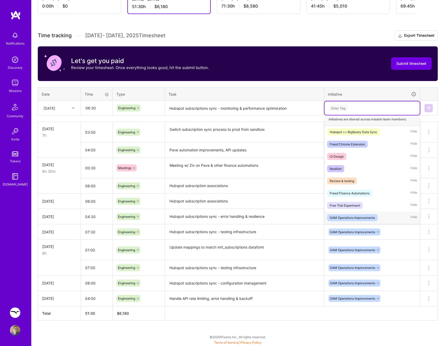
click at [351, 218] on div "GAM Operations Improvements" at bounding box center [351, 217] width 45 height 5
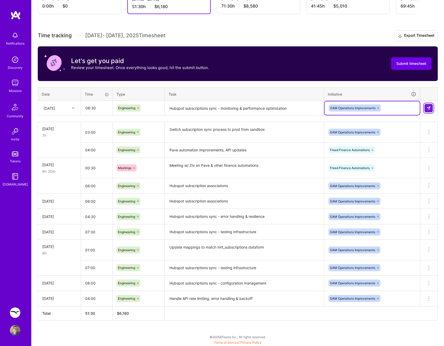
click at [428, 108] on img at bounding box center [428, 108] width 4 height 4
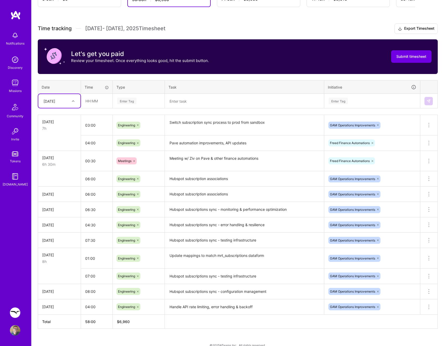
scroll to position [136, 0]
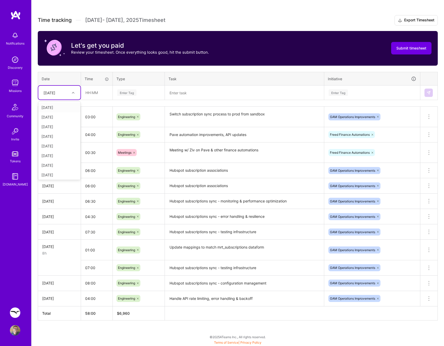
click at [71, 92] on div at bounding box center [74, 92] width 8 height 7
click at [112, 69] on div "Time tracking [DATE] - [DATE] Timesheet Export Timesheet Let's get you paid Rev…" at bounding box center [238, 167] width 400 height 305
click at [62, 94] on div "[DATE]" at bounding box center [55, 92] width 29 height 9
click at [56, 165] on div "[DATE]" at bounding box center [59, 165] width 42 height 10
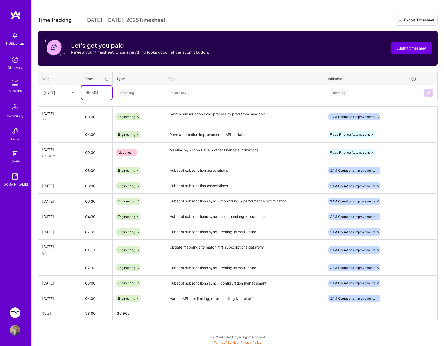
click at [100, 93] on input "text" at bounding box center [96, 93] width 31 height 14
type input "03:00"
click at [143, 87] on div "Enter Tag" at bounding box center [138, 93] width 51 height 14
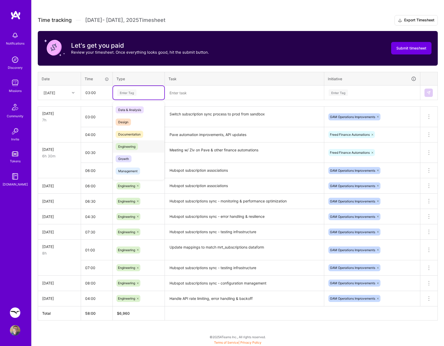
click at [126, 146] on span "Engineering" at bounding box center [127, 146] width 22 height 7
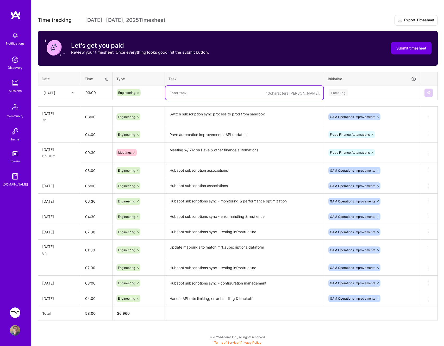
click at [182, 95] on textarea at bounding box center [244, 93] width 158 height 14
paste textarea "Hubspot subscriptions sync -"
type textarea "Hubspot subscriptions sync - updates for new subscription object"
click at [372, 92] on div "Enter Tag" at bounding box center [372, 92] width 88 height 7
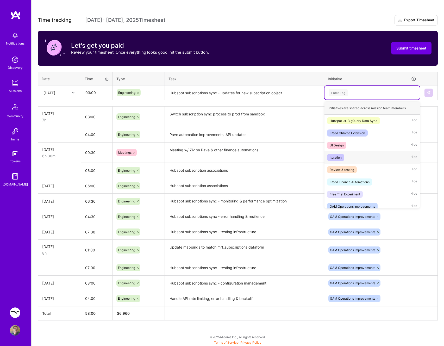
scroll to position [4, 0]
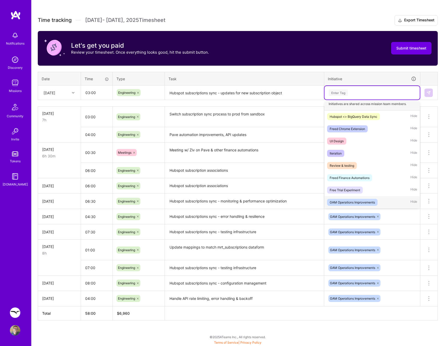
click at [368, 200] on div "GAM Operations Improvements" at bounding box center [351, 201] width 45 height 5
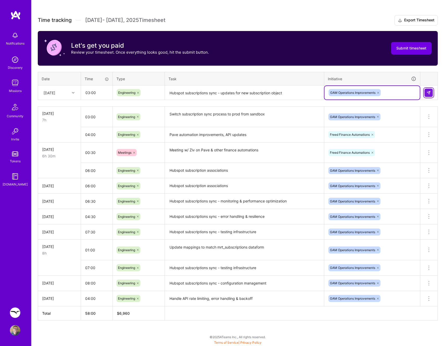
click at [427, 93] on img at bounding box center [428, 93] width 4 height 4
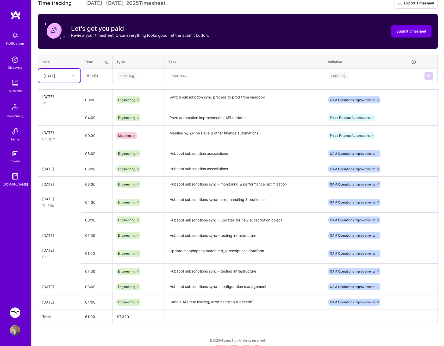
scroll to position [156, 0]
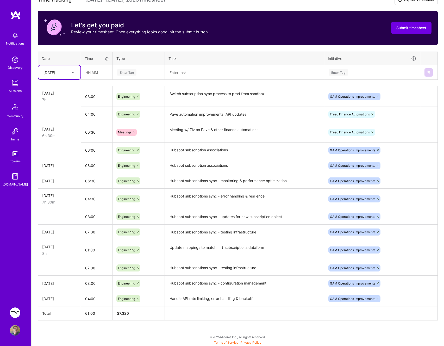
click at [73, 74] on div at bounding box center [74, 72] width 8 height 7
click at [64, 140] on div "[DATE]" at bounding box center [59, 144] width 42 height 10
click at [183, 113] on textarea "Pave automation improvements, API updates" at bounding box center [244, 114] width 158 height 14
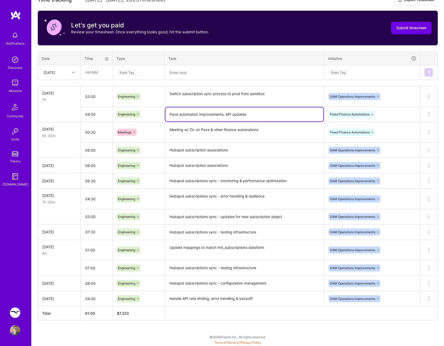
click at [183, 113] on textarea "Pave automation improvements, API updates" at bounding box center [244, 114] width 158 height 14
click at [92, 73] on input "text" at bounding box center [96, 72] width 31 height 14
type input "03:30"
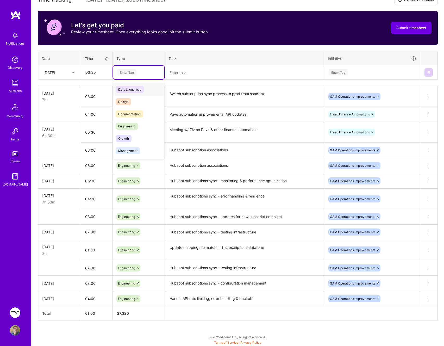
click at [142, 70] on div "Enter Tag" at bounding box center [139, 72] width 44 height 7
click at [128, 125] on span "Engineering" at bounding box center [127, 126] width 22 height 7
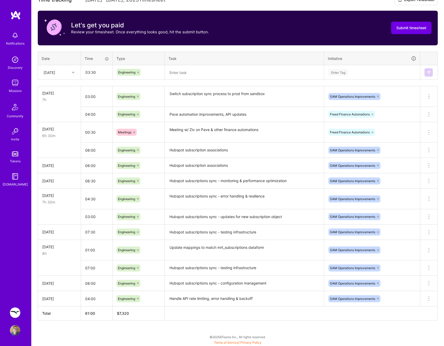
click at [186, 80] on div "Time tracking [DATE] - [DATE] Timesheet Export Timesheet Let's get you paid Rev…" at bounding box center [238, 157] width 400 height 325
click at [188, 76] on textarea at bounding box center [244, 73] width 158 height 14
paste textarea "Pave automation improvements, API updates"
type textarea "Pave automation improvements, API updates"
click at [381, 71] on div "Enter Tag" at bounding box center [372, 72] width 88 height 7
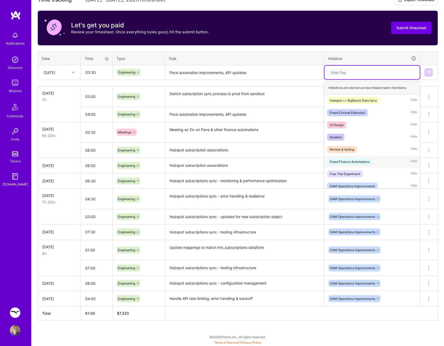
click at [365, 162] on div "Freed Finance Automations" at bounding box center [349, 161] width 40 height 5
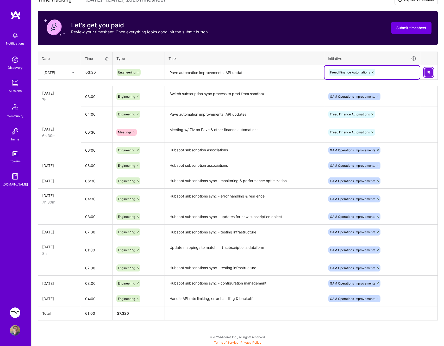
click at [425, 74] on button at bounding box center [428, 72] width 8 height 8
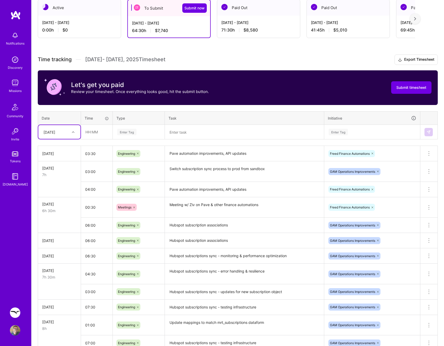
click at [286, 108] on div "Time tracking [DATE] - [DATE] Timesheet Export Timesheet Let's get you paid Rev…" at bounding box center [238, 224] width 400 height 341
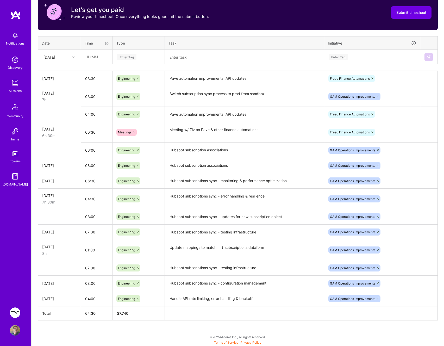
scroll to position [0, 0]
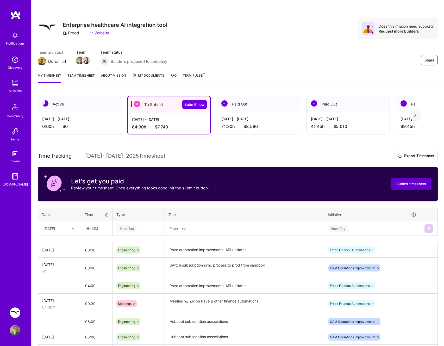
click at [407, 185] on span "Submit timesheet" at bounding box center [411, 183] width 30 height 5
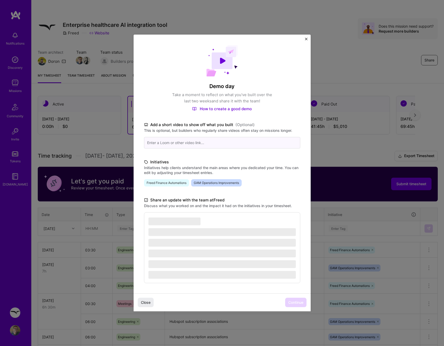
click at [217, 144] on input at bounding box center [222, 142] width 156 height 11
paste input "[URL][DOMAIN_NAME]"
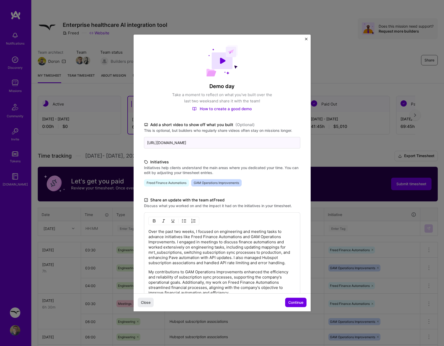
type input "[URL][DOMAIN_NAME]"
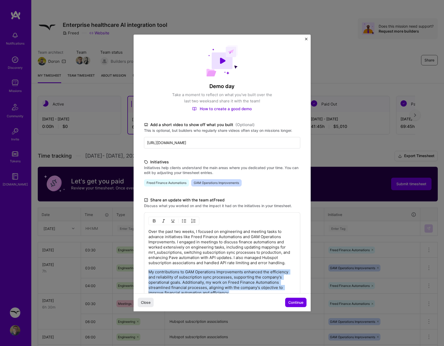
drag, startPoint x: 287, startPoint y: 263, endPoint x: 254, endPoint y: 283, distance: 38.4
click at [279, 302] on div "Demo day Take a moment to reflect on what you've built over the last two weeks …" at bounding box center [221, 184] width 177 height 298
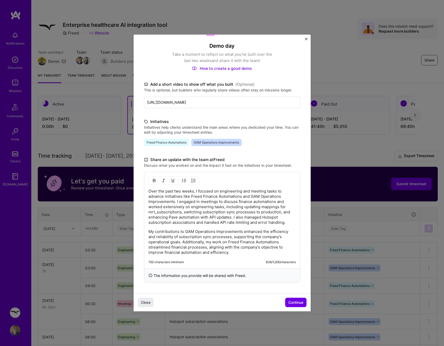
scroll to position [10, 0]
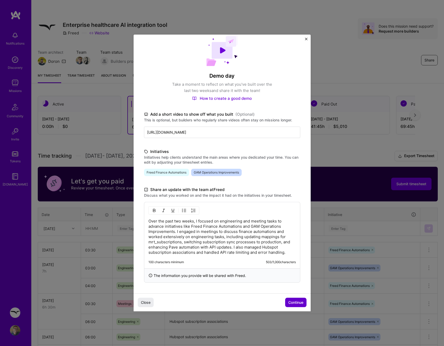
click at [291, 301] on span "Continue" at bounding box center [295, 301] width 15 height 5
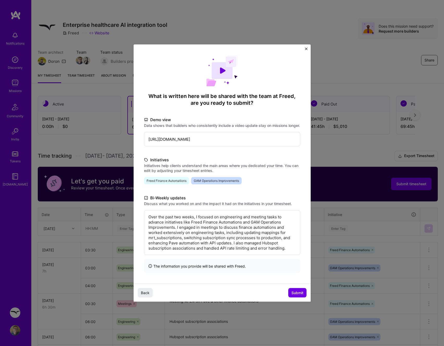
scroll to position [0, 0]
click at [292, 295] on span "Submit" at bounding box center [297, 292] width 12 height 5
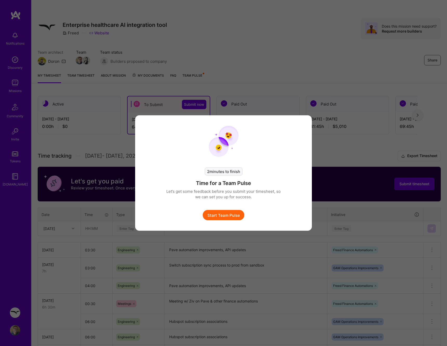
click at [226, 216] on button "Start Team Pulse" at bounding box center [224, 215] width 42 height 10
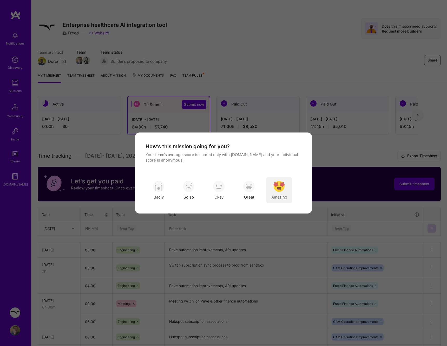
click at [280, 191] on img "modal" at bounding box center [279, 185] width 11 height 11
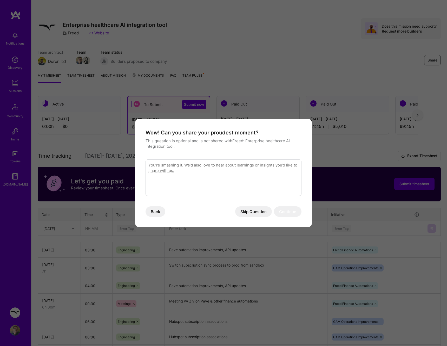
click at [248, 210] on button "Skip Question" at bounding box center [253, 211] width 37 height 10
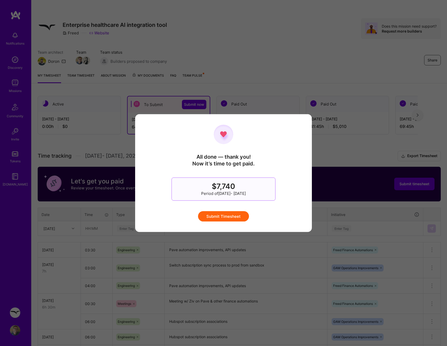
click at [229, 213] on button "Submit Timesheet" at bounding box center [223, 216] width 51 height 10
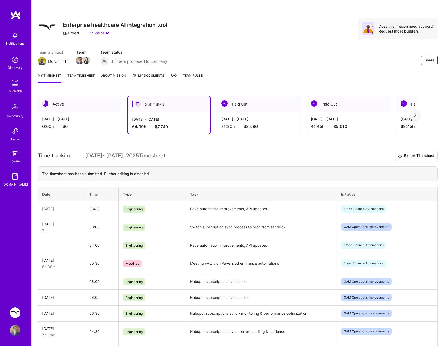
click at [223, 51] on div "Team architect [PERSON_NAME] Team Team status Builders proposed to company Share" at bounding box center [238, 57] width 400 height 16
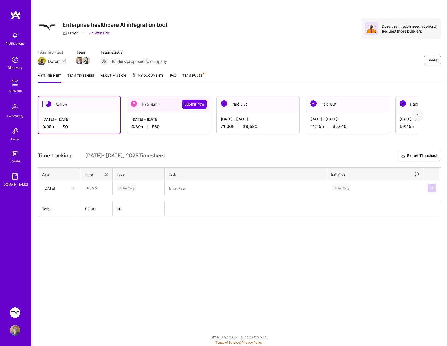
click at [234, 117] on div "[DATE] - [DATE]" at bounding box center [258, 118] width 74 height 5
click at [250, 113] on div "Jul 16 - Jul 31, 2025 71:30 h $8,580" at bounding box center [258, 122] width 83 height 21
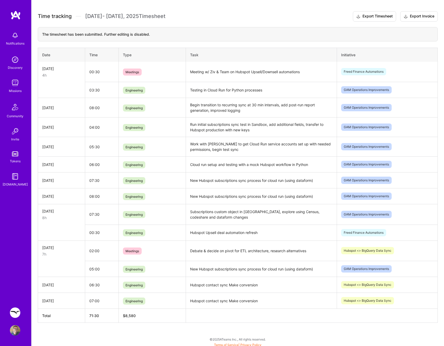
scroll to position [142, 0]
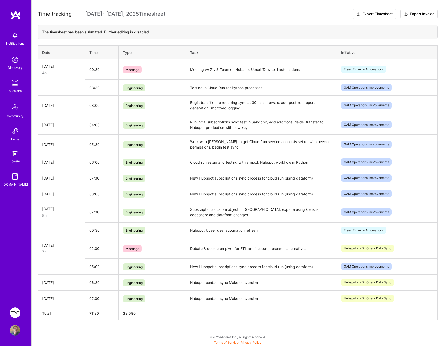
click at [248, 97] on td "Begin transition to recurring sync at 30 min intervals, add post-run report gen…" at bounding box center [261, 105] width 151 height 20
